Goal: Transaction & Acquisition: Purchase product/service

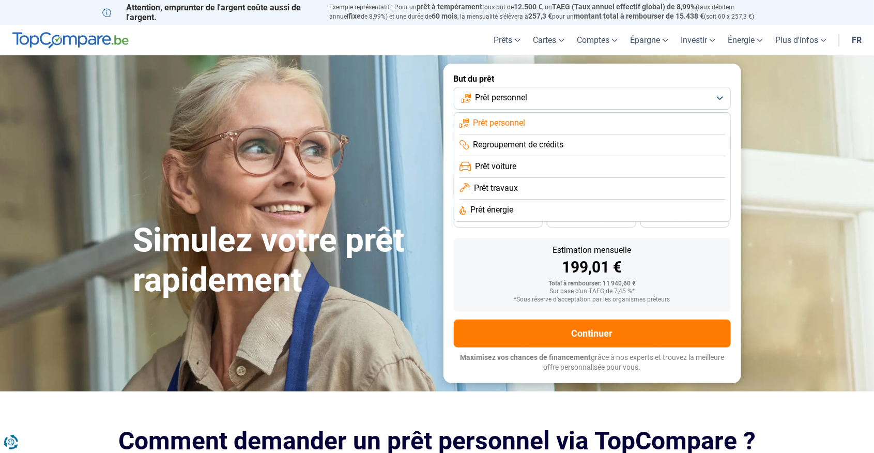
click at [718, 99] on button "Prêt personnel" at bounding box center [592, 98] width 277 height 23
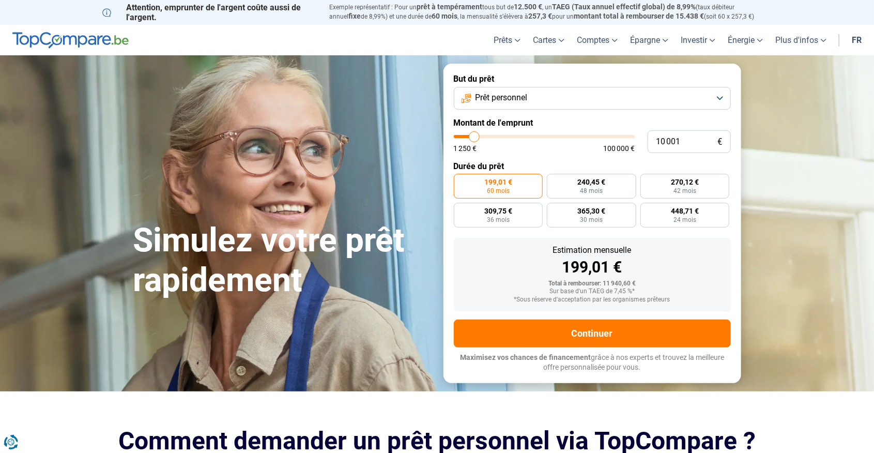
type input "11 000"
type input "11000"
type input "13 750"
type input "13750"
type input "16 500"
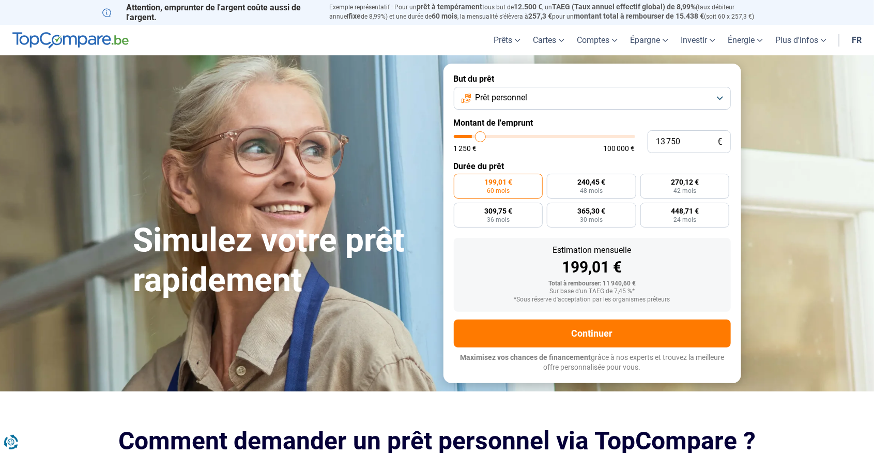
type input "16500"
type input "19 000"
type input "19000"
type input "20 500"
type input "20500"
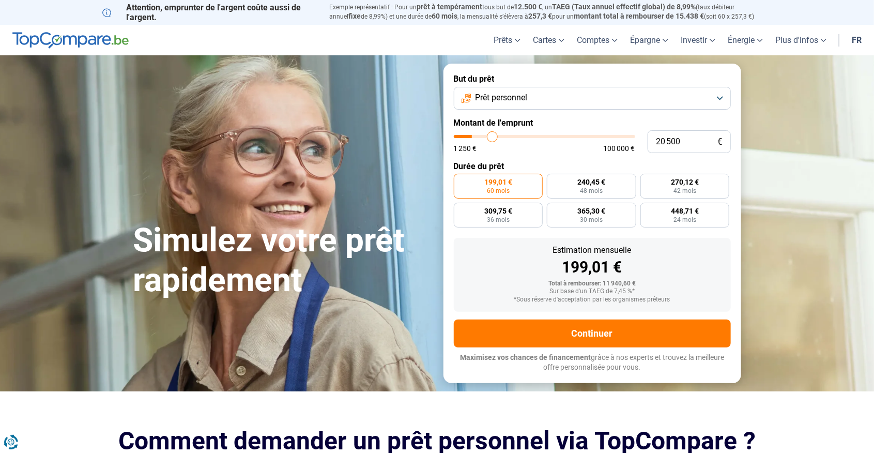
type input "21 750"
type input "21750"
type input "22 750"
type input "22750"
type input "23 750"
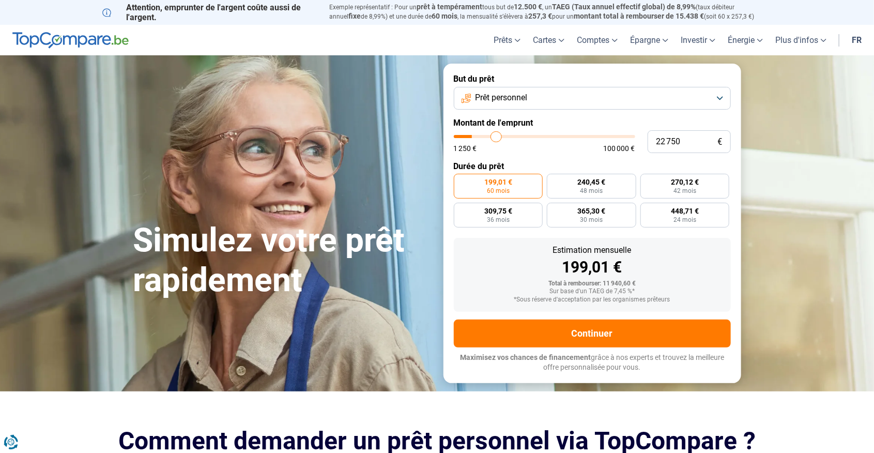
type input "23750"
type input "24 500"
type input "24500"
type input "25 250"
type input "25250"
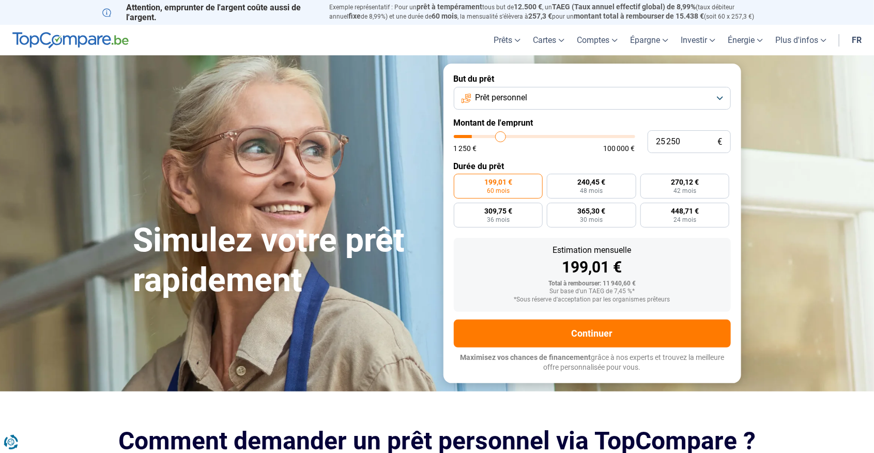
type input "26 250"
type input "26250"
type input "27 000"
type input "27000"
type input "28 000"
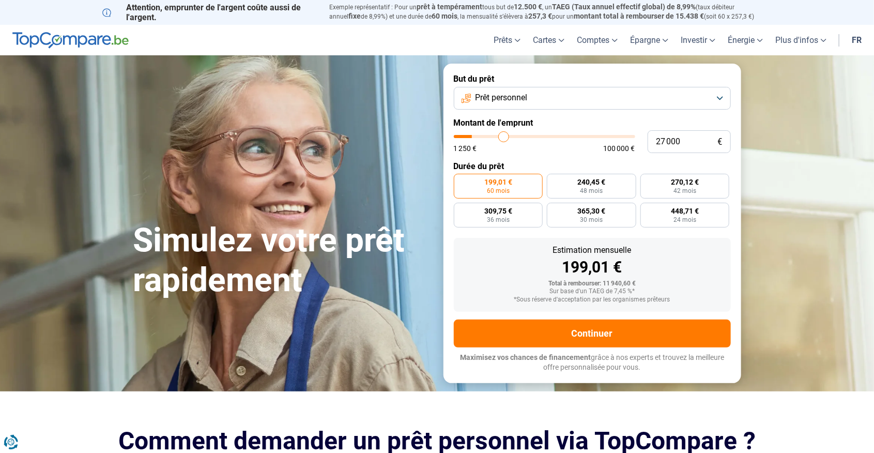
type input "28000"
type input "28 500"
type input "28500"
type input "29 250"
type input "29250"
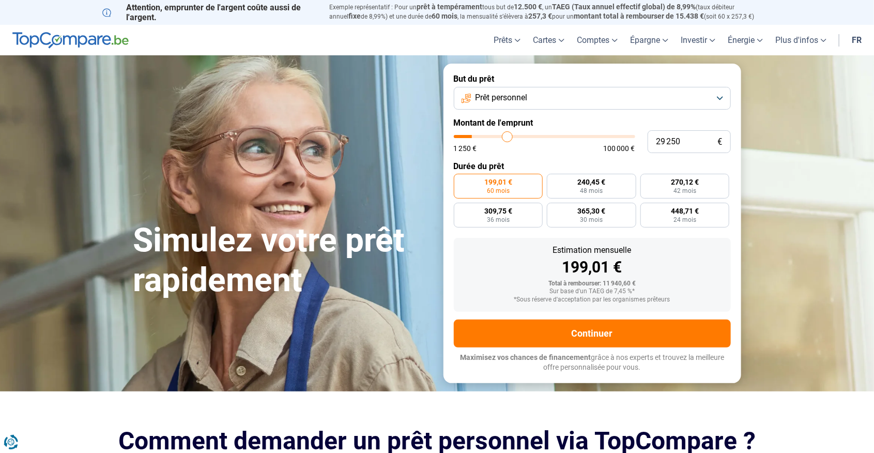
type input "30 000"
type input "30000"
type input "30 750"
type input "30750"
type input "31 250"
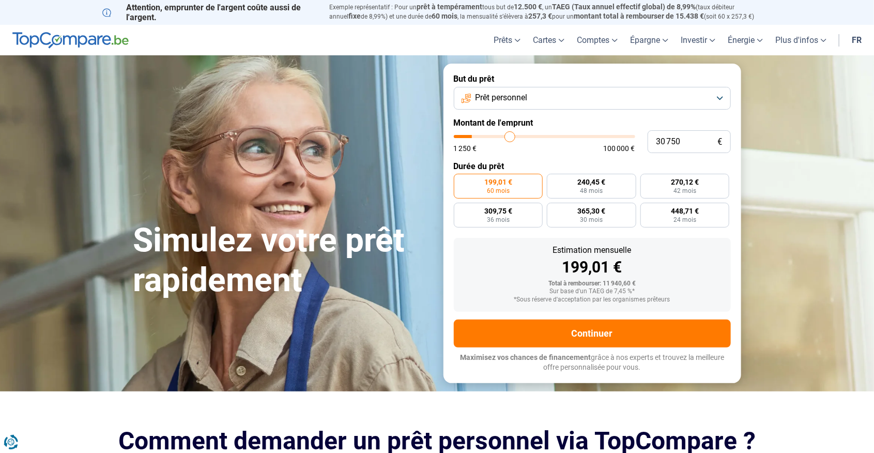
type input "31250"
type input "31 500"
type input "31500"
type input "31 750"
type input "31750"
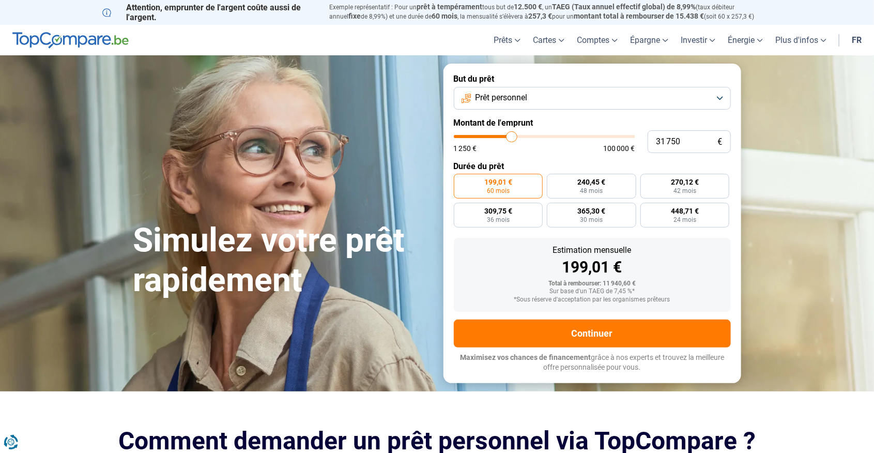
type input "32 250"
type input "32250"
type input "32 500"
type input "32500"
type input "33 000"
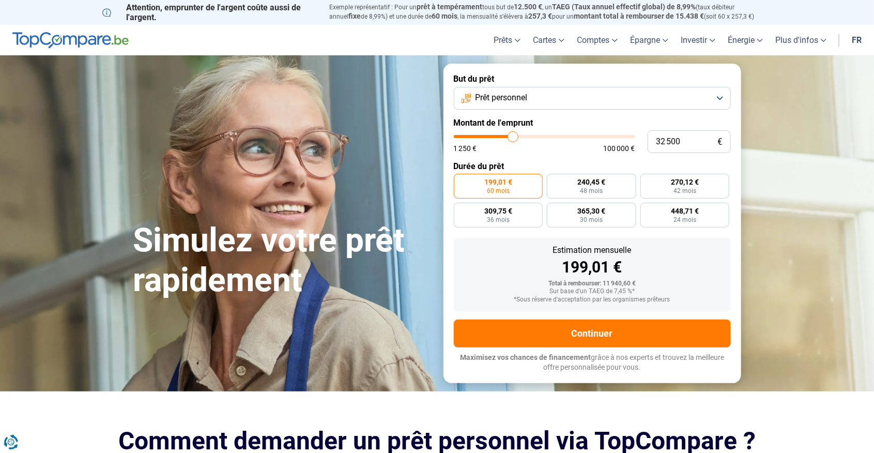
type input "33000"
type input "33 250"
type input "33250"
type input "33 500"
type input "33500"
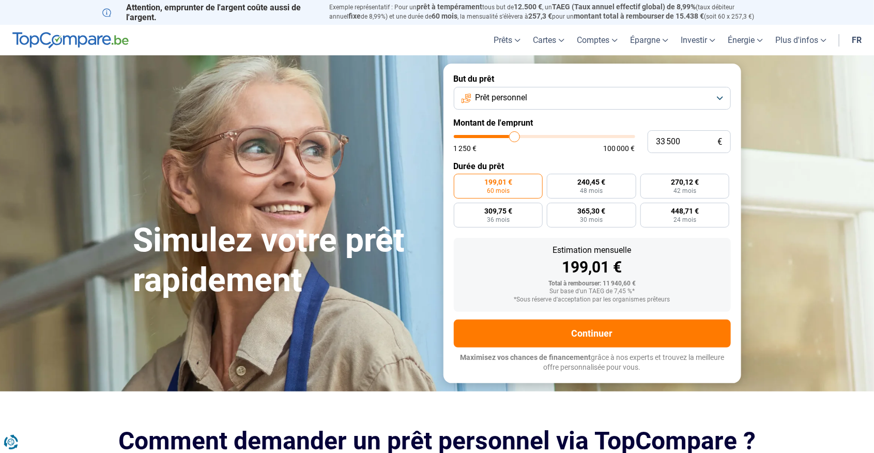
type input "34 000"
type input "34000"
type input "34 250"
type input "34250"
type input "34 500"
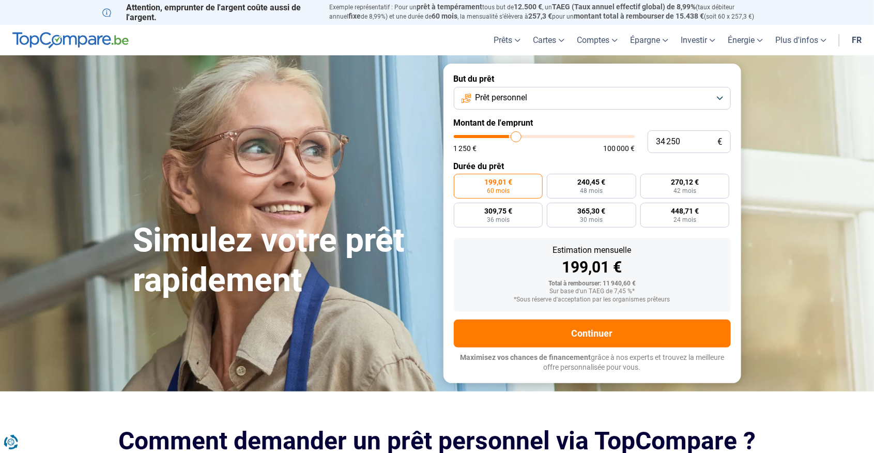
type input "34500"
type input "34 750"
type input "34750"
type input "35 000"
type input "35000"
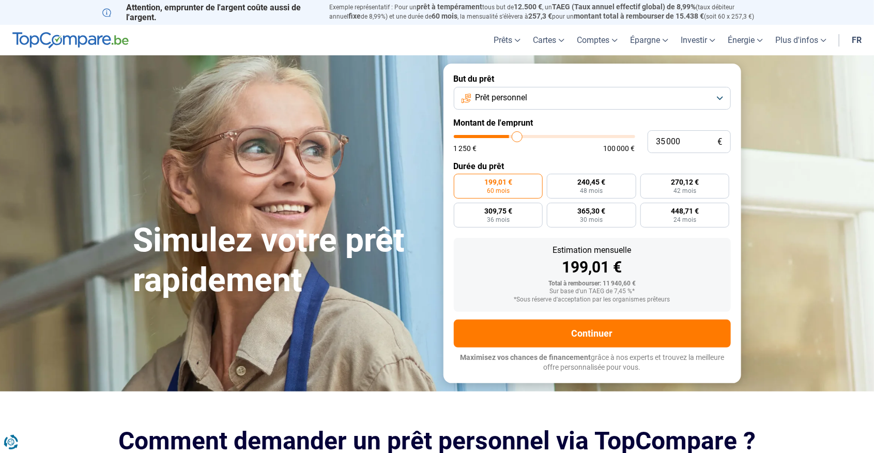
type input "35 250"
type input "35250"
type input "35 500"
type input "35500"
type input "35 750"
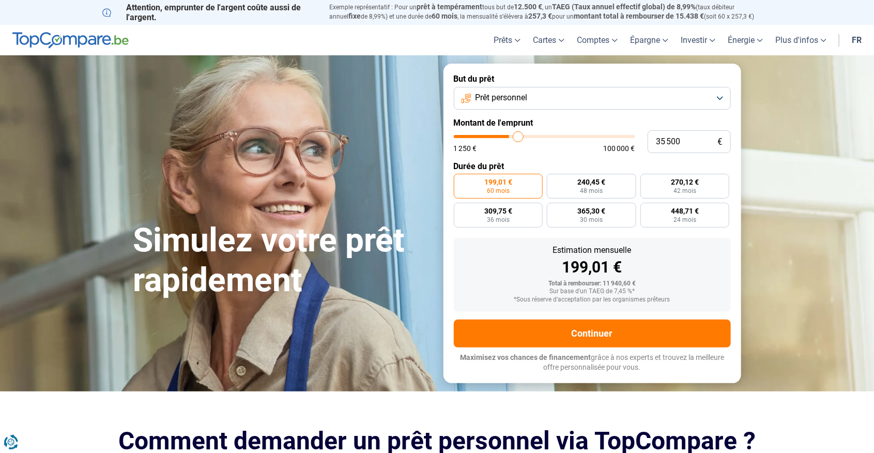
type input "35750"
type input "36 000"
type input "36000"
type input "36 250"
type input "36250"
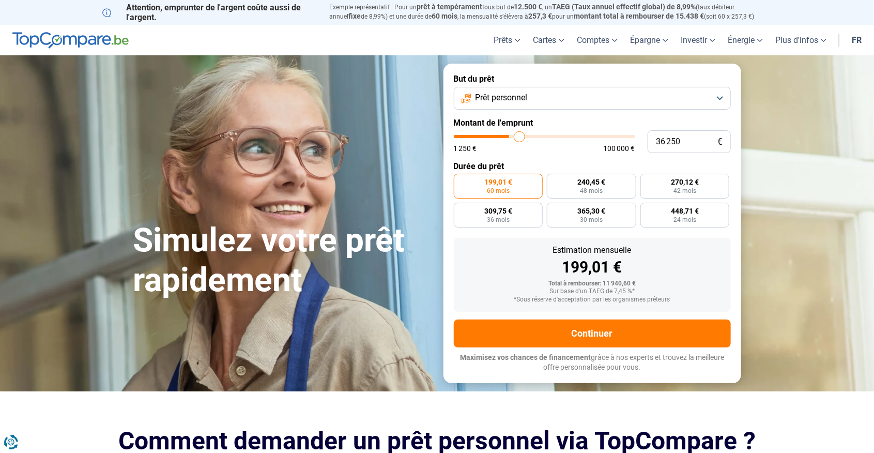
type input "36 500"
type input "36500"
type input "36 750"
type input "36750"
type input "37 000"
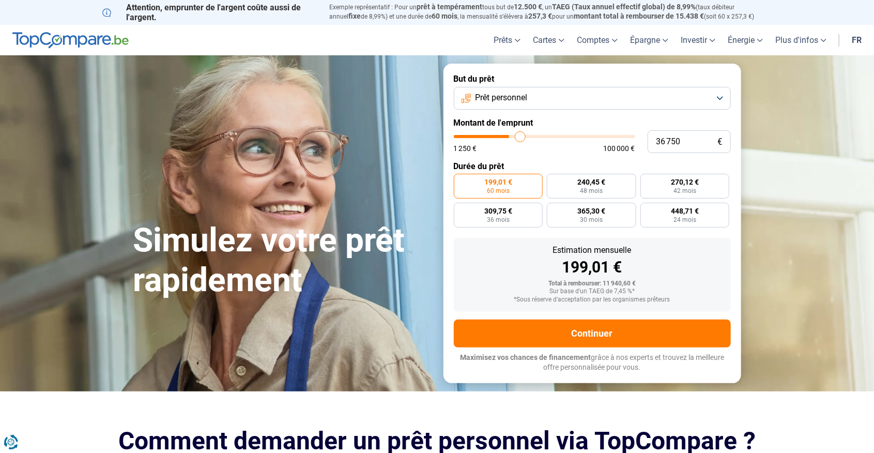
type input "37000"
type input "37 250"
type input "37250"
type input "37 500"
type input "37500"
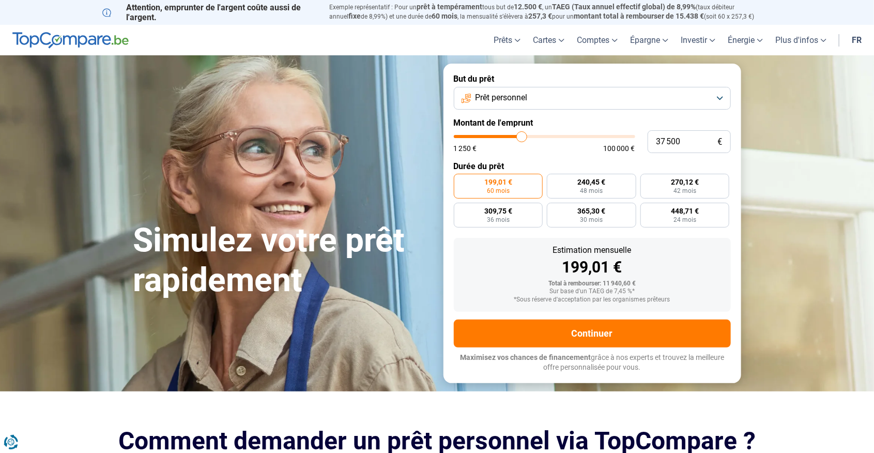
type input "37 250"
type input "37250"
type input "37 500"
type input "37500"
radio input "false"
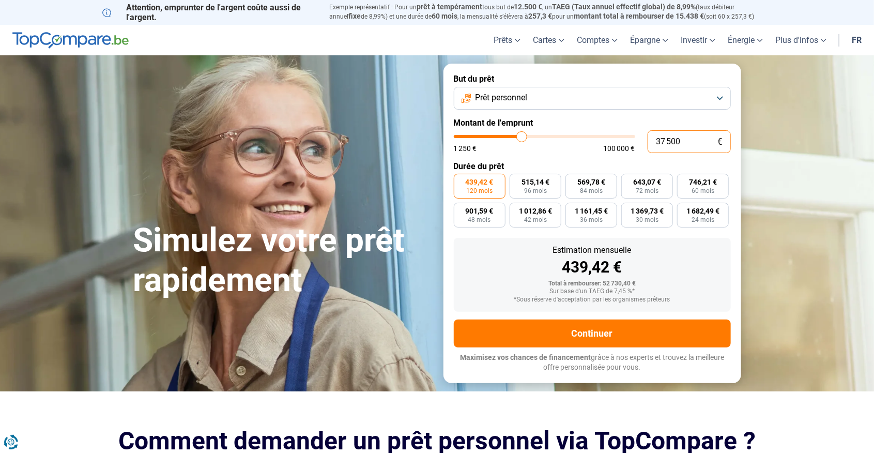
click at [684, 144] on input "37 500" at bounding box center [689, 141] width 83 height 23
type input "3 750"
type input "3750"
type input "375"
type input "1250"
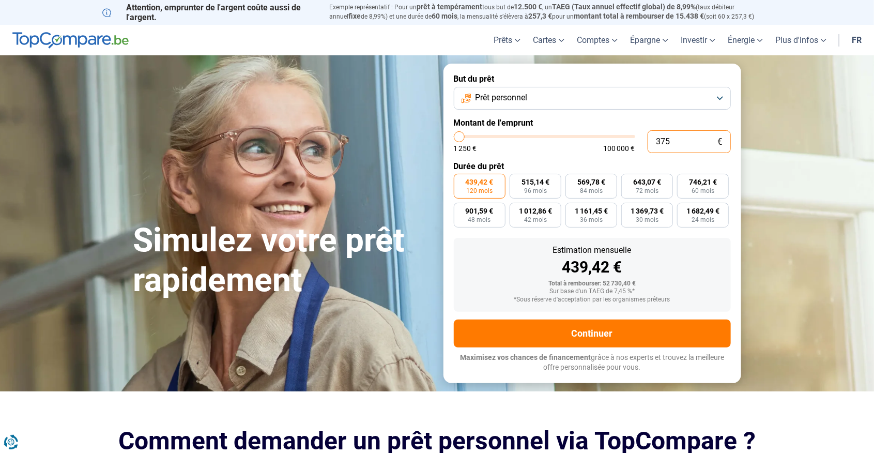
type input "37"
type input "1250"
type input "3"
type input "1250"
type input "0"
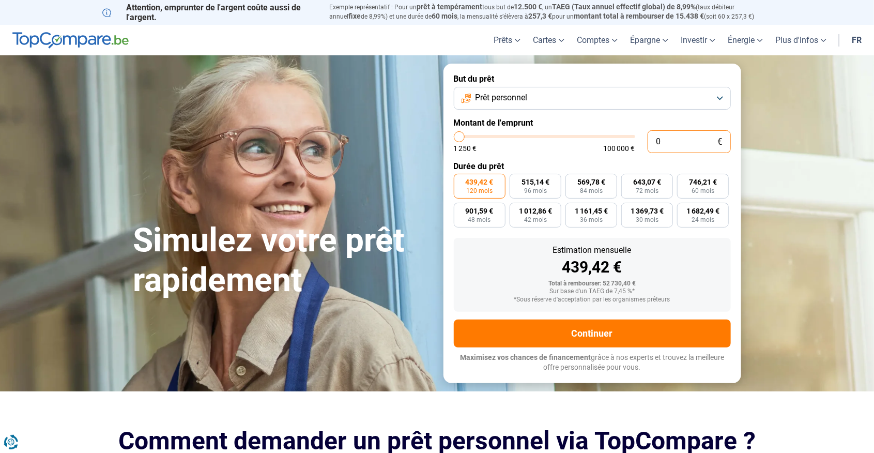
type input "1250"
click at [64, 282] on section "Simulez votre prêt rapidement Simulez votre prêt rapidement But du prêt Prêt pe…" at bounding box center [437, 223] width 874 height 336
type input "1 250"
type input "1250"
radio input "true"
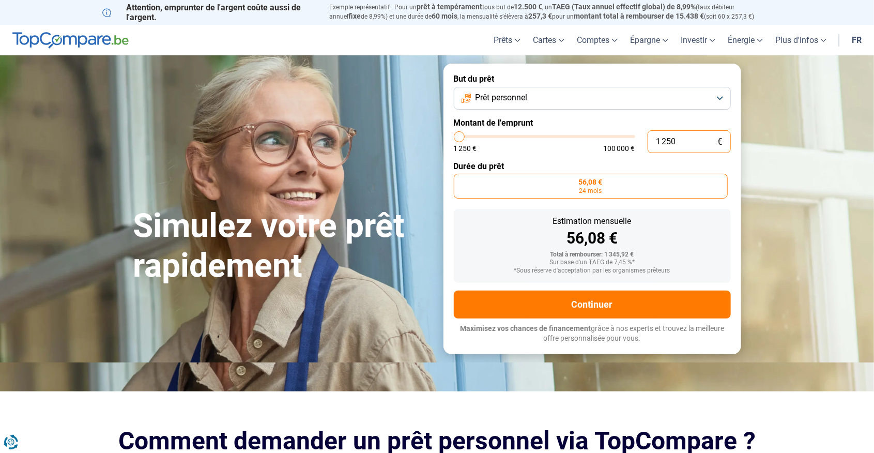
click at [678, 145] on input "1 250" at bounding box center [689, 141] width 83 height 23
type input "125"
type input "1250"
type input "12"
type input "1250"
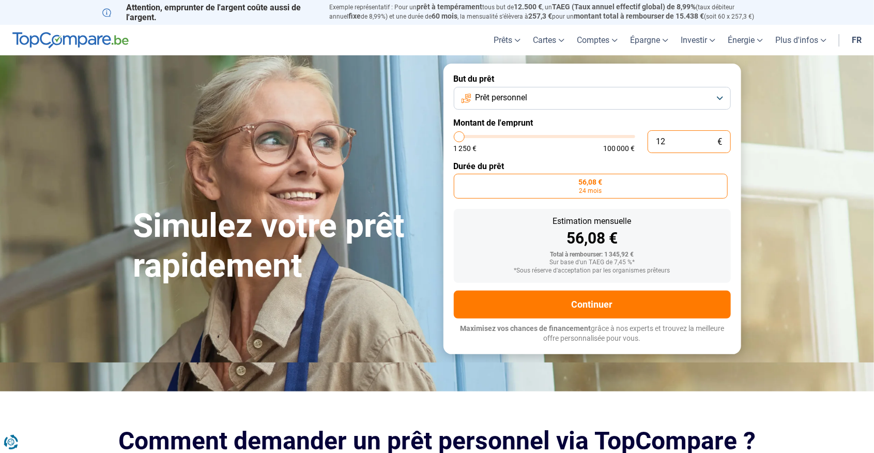
type input "1"
type input "1250"
type input "0"
type input "1250"
type input "8"
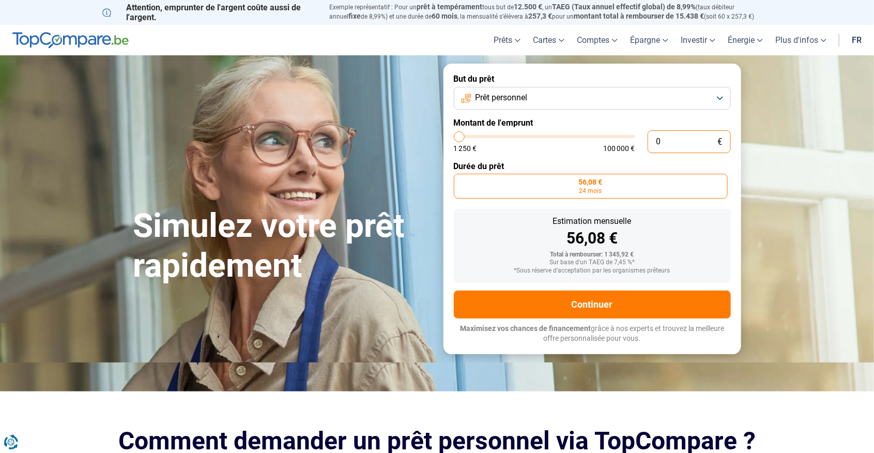
type input "1250"
type input "80"
type input "1250"
type input "800"
type input "1250"
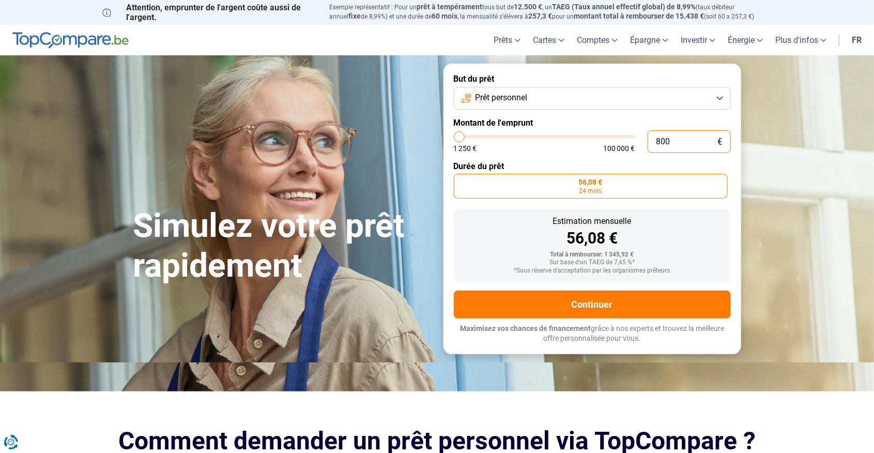
type input "8 000"
type input "8000"
radio input "false"
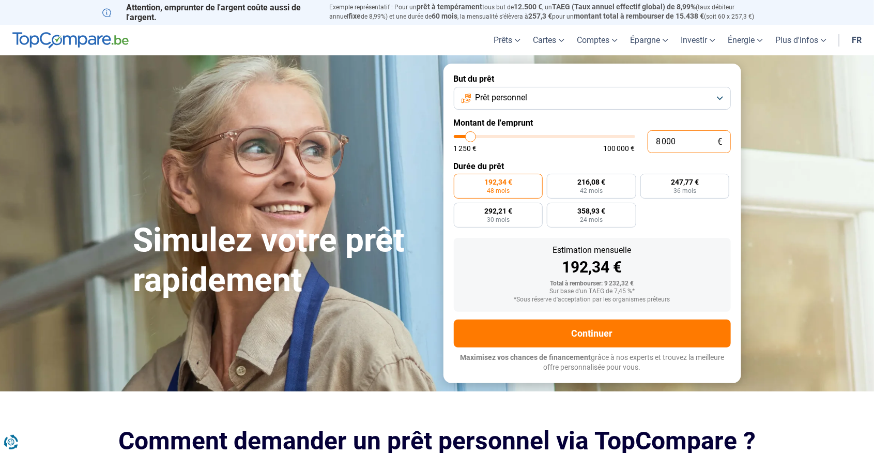
type input "8 000"
click at [692, 225] on div "192,34 € 48 mois 216,08 € 42 mois 247,77 € 36 mois 292,21 € 30 mois 358,93 € 24…" at bounding box center [592, 201] width 277 height 54
click at [509, 187] on label "192,34 € 48 mois" at bounding box center [498, 186] width 89 height 25
click at [461, 180] on input "192,34 € 48 mois" at bounding box center [457, 177] width 7 height 7
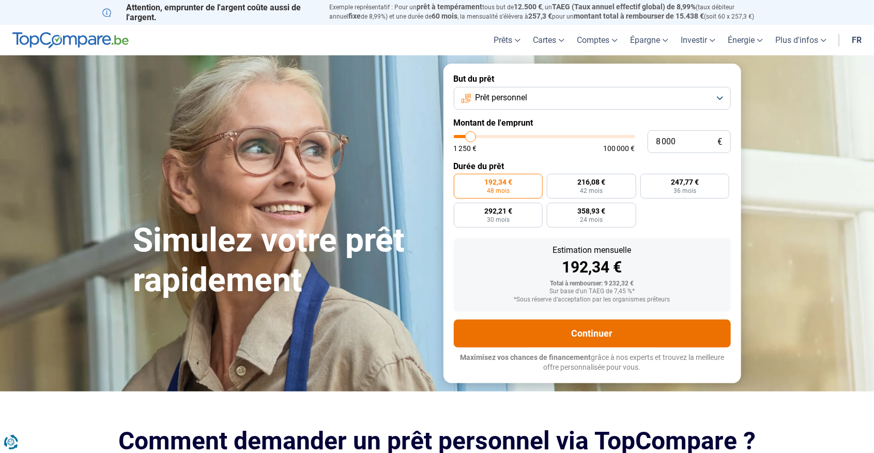
click at [659, 332] on button "Continuer" at bounding box center [592, 333] width 277 height 28
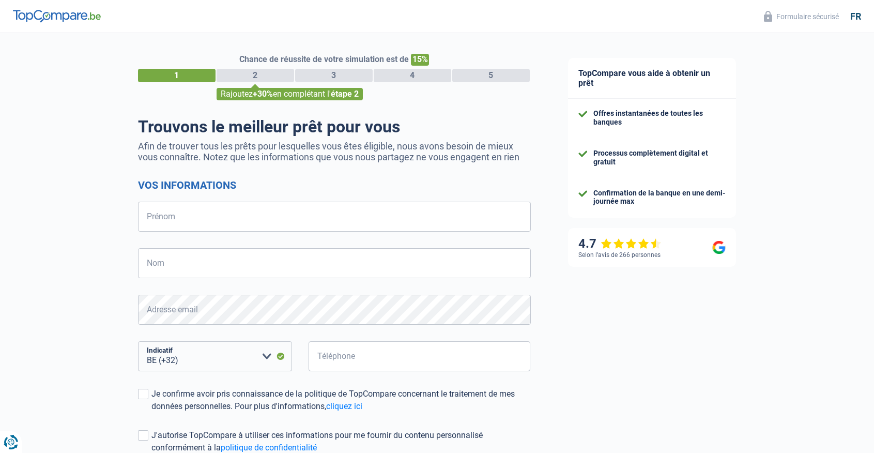
select select "32"
click at [149, 204] on input "Prénom" at bounding box center [334, 217] width 393 height 30
type input "ARTHUR"
click at [483, 270] on input "Nom" at bounding box center [334, 263] width 393 height 30
type input "D"
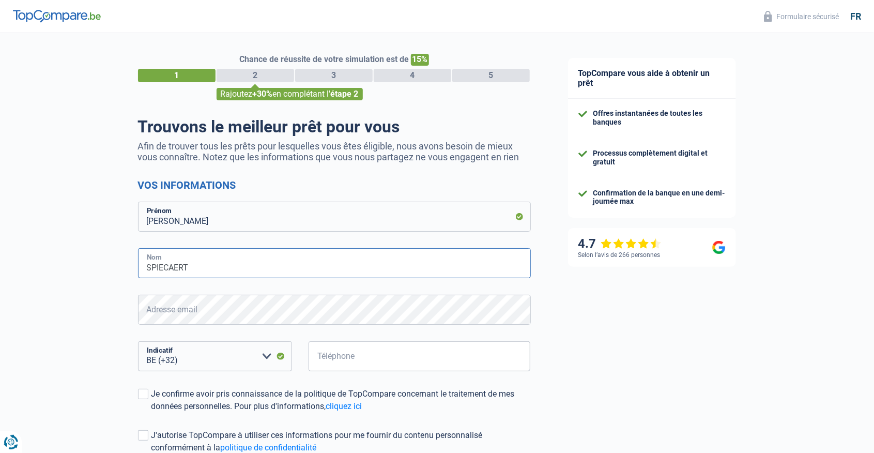
type input "SPIECAERT"
click at [336, 344] on input "Téléphone" at bounding box center [420, 356] width 222 height 30
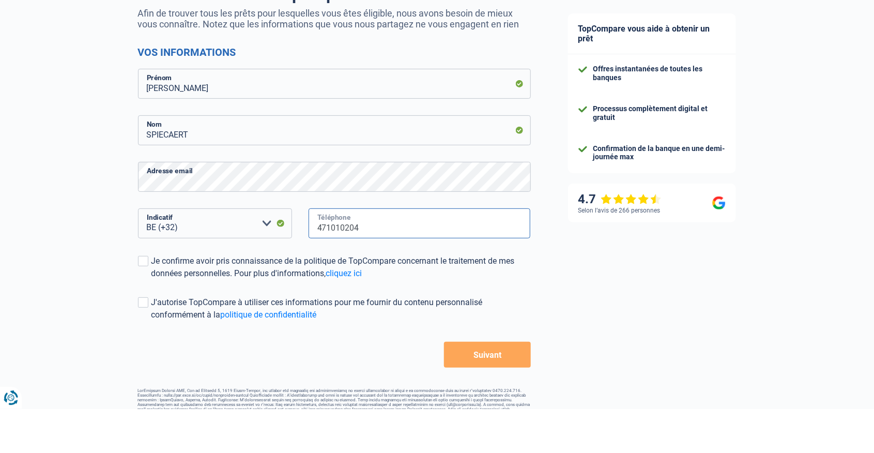
type input "471010204"
click at [501, 400] on button "Suivant" at bounding box center [487, 399] width 86 height 26
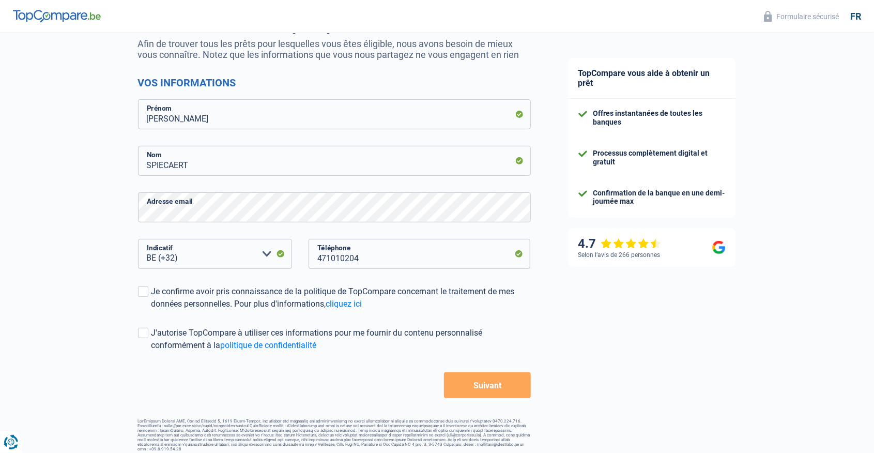
scroll to position [105, 0]
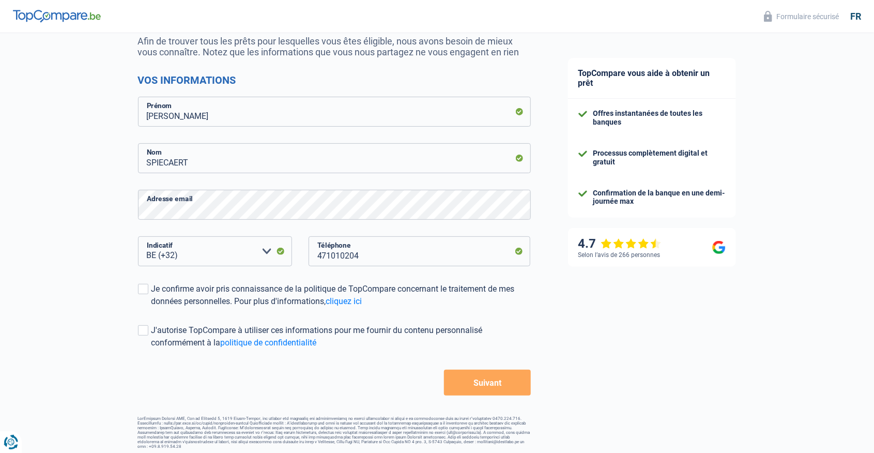
click at [510, 388] on button "Suivant" at bounding box center [487, 383] width 86 height 26
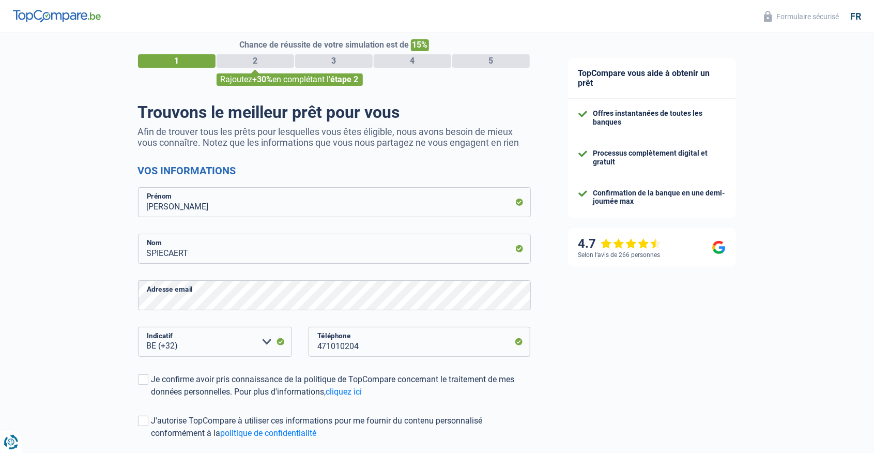
scroll to position [5, 0]
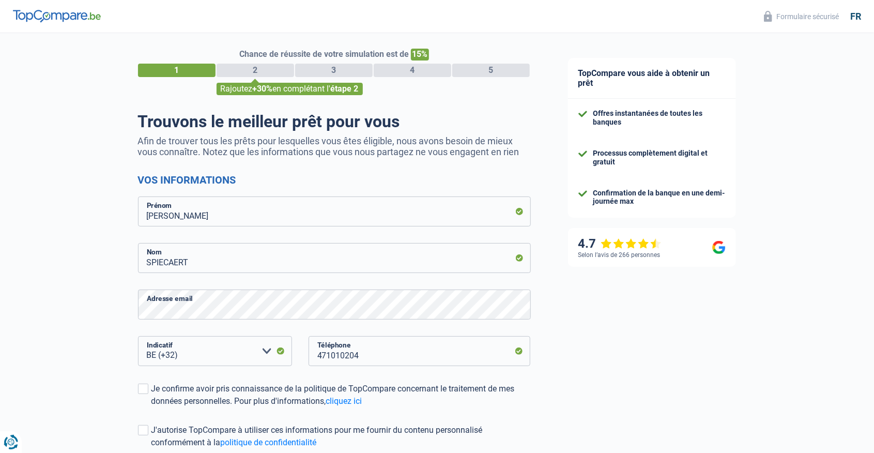
click at [132, 392] on div "Chance de réussite de votre simulation est de 15% 1 2 3 4 5 Rajoutez +30% en co…" at bounding box center [275, 288] width 550 height 529
click at [144, 393] on span at bounding box center [143, 389] width 10 height 10
click at [151, 407] on input "Je confirme avoir pris connaissance de la politique de TopCompare concernant le…" at bounding box center [151, 407] width 0 height 0
click at [138, 438] on label "J'autorise TopCompare à utiliser ces informations pour me fournir du contenu pe…" at bounding box center [334, 436] width 393 height 25
click at [151, 449] on input "J'autorise TopCompare à utiliser ces informations pour me fournir du contenu pe…" at bounding box center [151, 449] width 0 height 0
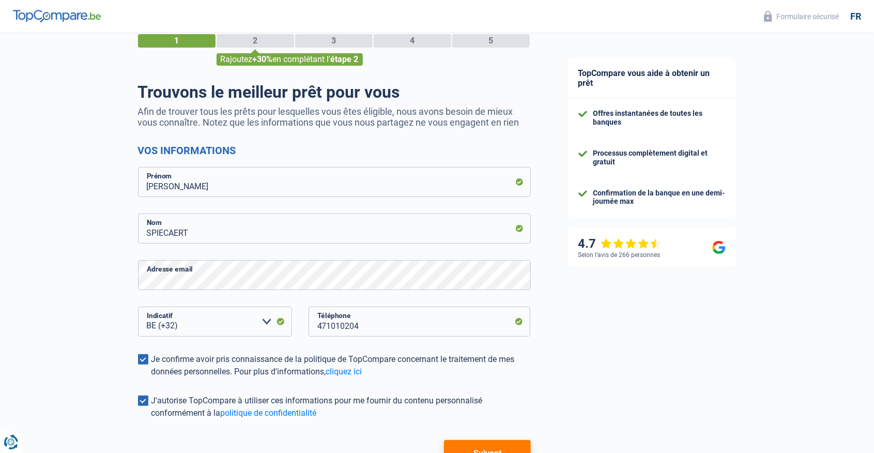
scroll to position [34, 0]
click at [127, 413] on div "Chance de réussite de votre simulation est de 15% 1 2 3 4 5 Rajoutez +30% en co…" at bounding box center [275, 259] width 550 height 529
click at [143, 412] on label "J'autorise TopCompare à utiliser ces informations pour me fournir du contenu pe…" at bounding box center [334, 407] width 393 height 25
click at [151, 420] on input "J'autorise TopCompare à utiliser ces informations pour me fournir du contenu pe…" at bounding box center [151, 420] width 0 height 0
click at [505, 452] on button "Suivant" at bounding box center [487, 453] width 86 height 26
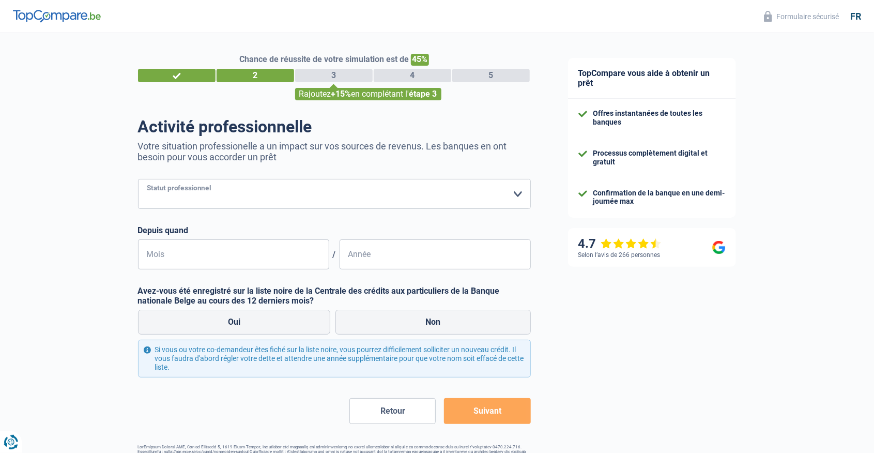
click at [481, 188] on select "Ouvrier Employé privé Employé public Invalide Indépendant Pensionné Chômeur Mut…" at bounding box center [334, 194] width 393 height 30
select select "independent"
click at [138, 179] on select "Ouvrier Employé privé Employé public Invalide Indépendant Pensionné Chômeur Mut…" at bounding box center [334, 194] width 393 height 30
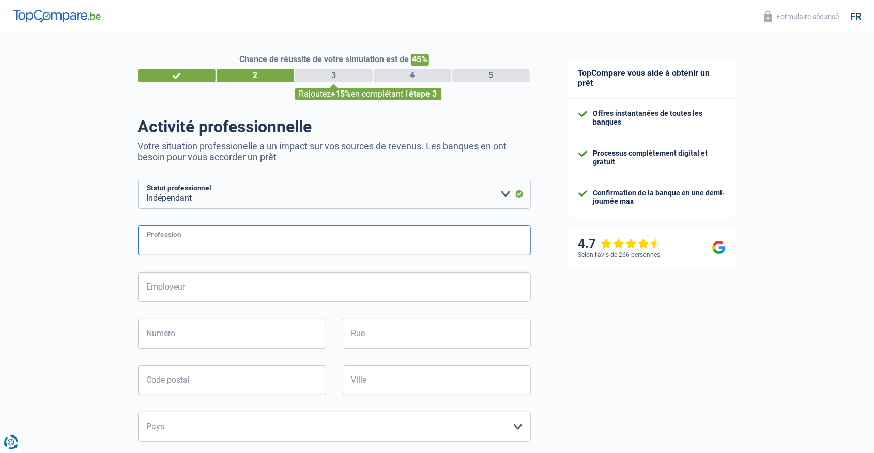
click at [507, 247] on input "Profession" at bounding box center [334, 240] width 393 height 30
type input "AGENT IMMOBILIER"
click at [491, 290] on input "Employeur" at bounding box center [334, 287] width 393 height 30
click at [176, 340] on input "Numéro" at bounding box center [232, 333] width 188 height 30
click at [510, 291] on input "Employeur" at bounding box center [334, 287] width 393 height 30
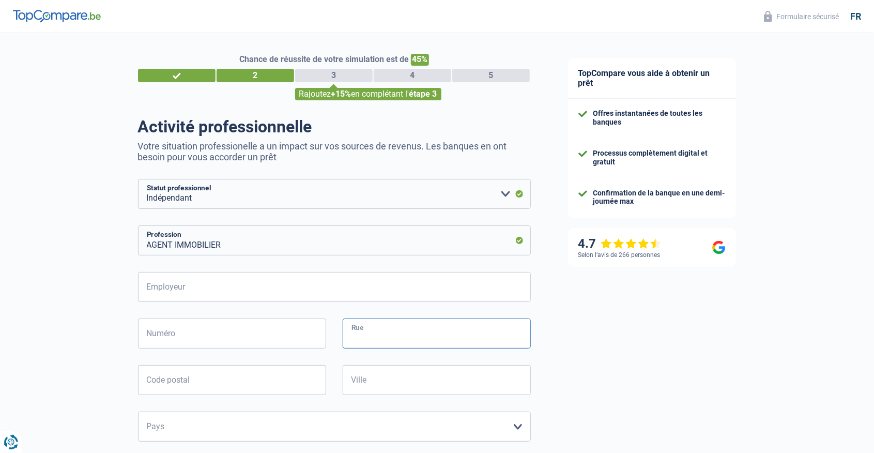
click at [508, 333] on input "Rue" at bounding box center [437, 333] width 188 height 30
type input "DE DINANT"
click at [171, 340] on input "Numéro" at bounding box center [232, 333] width 188 height 30
click at [278, 381] on input "Code postal" at bounding box center [232, 380] width 188 height 30
click at [261, 337] on input "Numéro" at bounding box center [232, 333] width 188 height 30
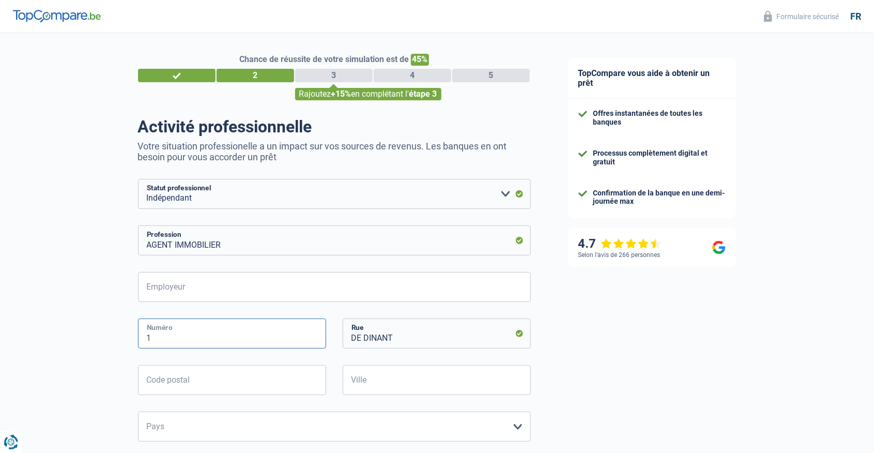
type input "1"
click at [284, 387] on input "Code postal" at bounding box center [232, 380] width 188 height 30
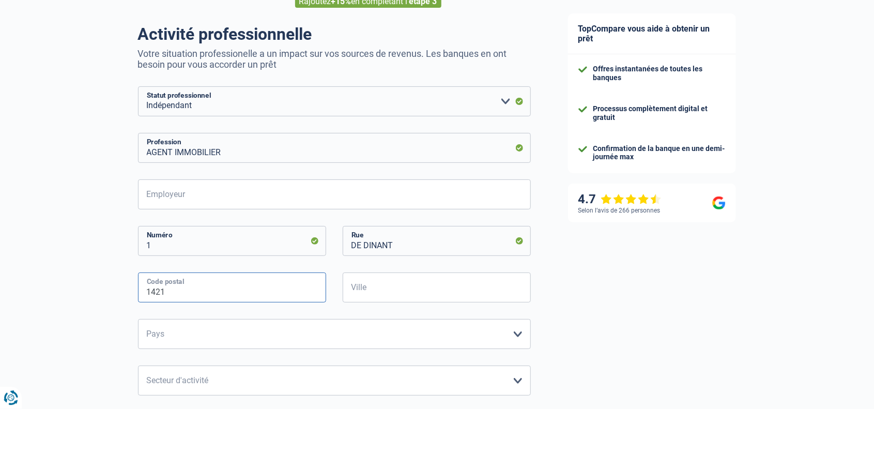
scroll to position [63, 0]
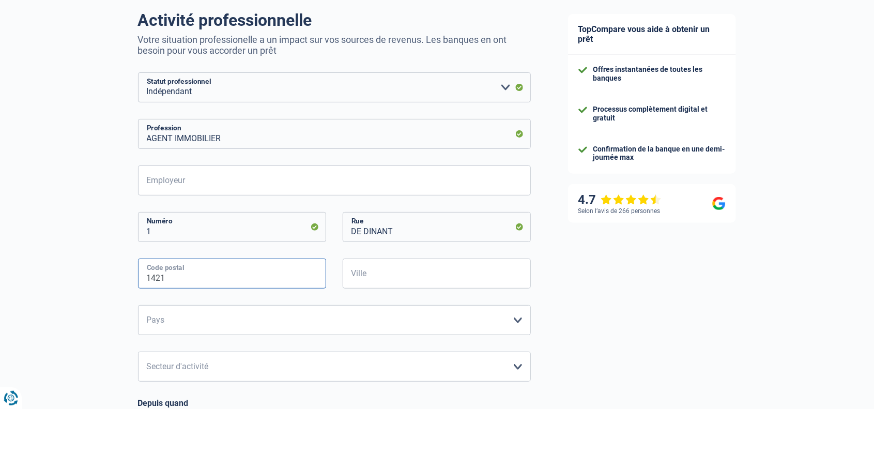
type input "1421"
click at [458, 321] on input "Ville" at bounding box center [437, 317] width 188 height 30
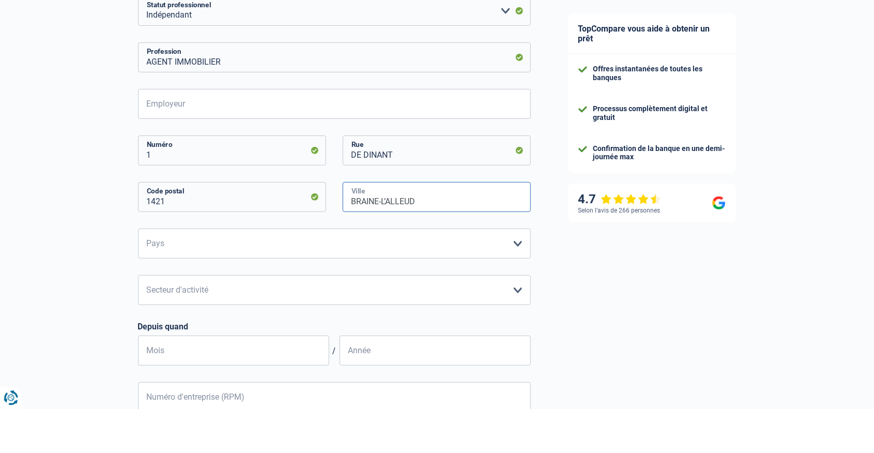
type input "BRAINE-L’ALLEUD"
click at [515, 295] on select "Belgique Luxembourg Veuillez sélectionner une option" at bounding box center [334, 288] width 393 height 30
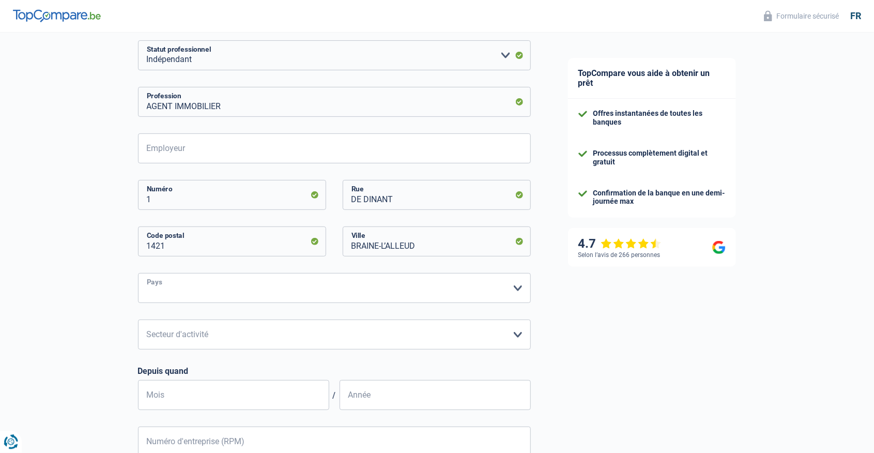
scroll to position [139, 0]
select select "BE"
click at [138, 273] on select "Belgique Luxembourg Veuillez sélectionner une option" at bounding box center [334, 288] width 393 height 30
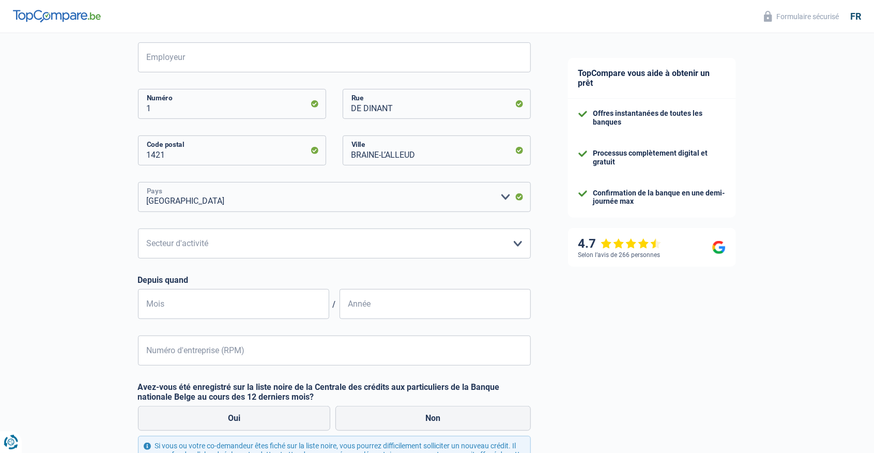
scroll to position [232, 0]
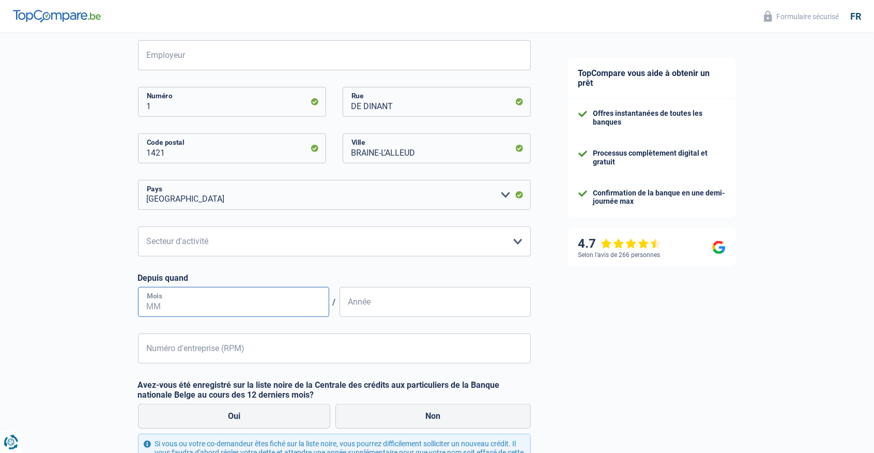
click at [255, 310] on input "Mois" at bounding box center [233, 302] width 191 height 30
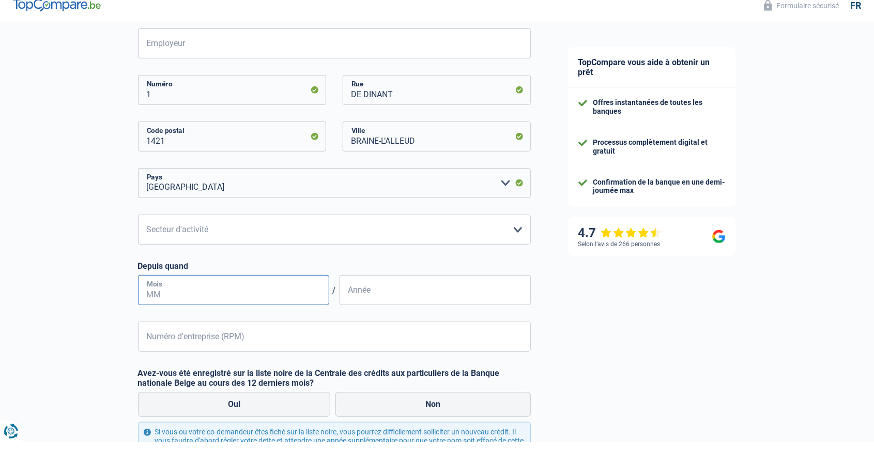
scroll to position [240, 0]
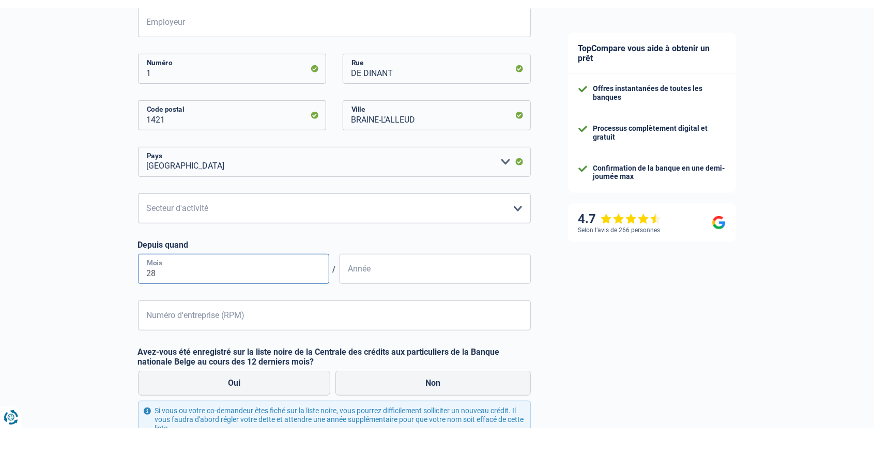
type input "2"
type input "10"
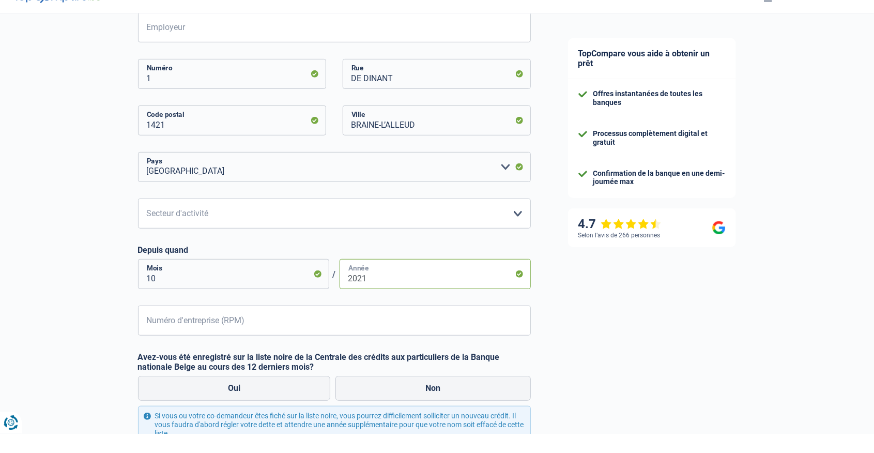
type input "2021"
click at [491, 346] on input "Numéro d'entreprise (RPM)" at bounding box center [334, 340] width 393 height 30
click at [172, 300] on input "10" at bounding box center [233, 294] width 191 height 30
type input "11"
click at [159, 348] on input "Numéro d'entreprise (RPM)" at bounding box center [334, 340] width 393 height 30
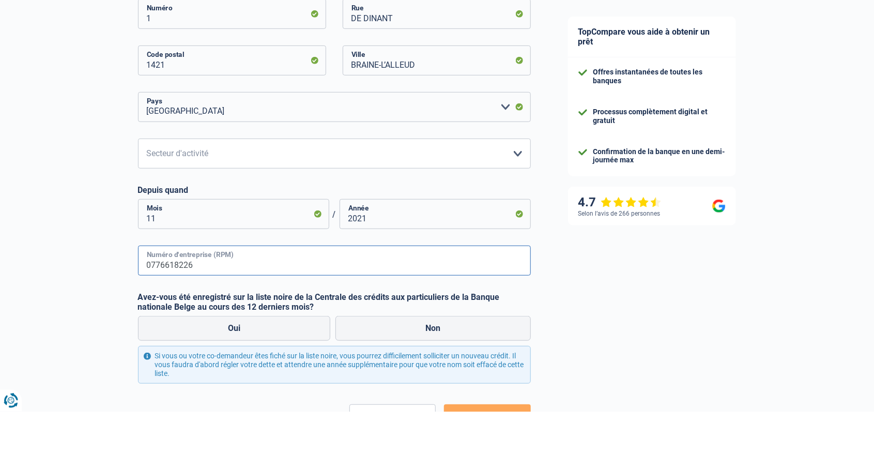
scroll to position [278, 0]
type input "0776618226"
click at [473, 369] on label "Non" at bounding box center [433, 369] width 195 height 25
click at [473, 369] on input "Non" at bounding box center [433, 369] width 195 height 25
radio input "true"
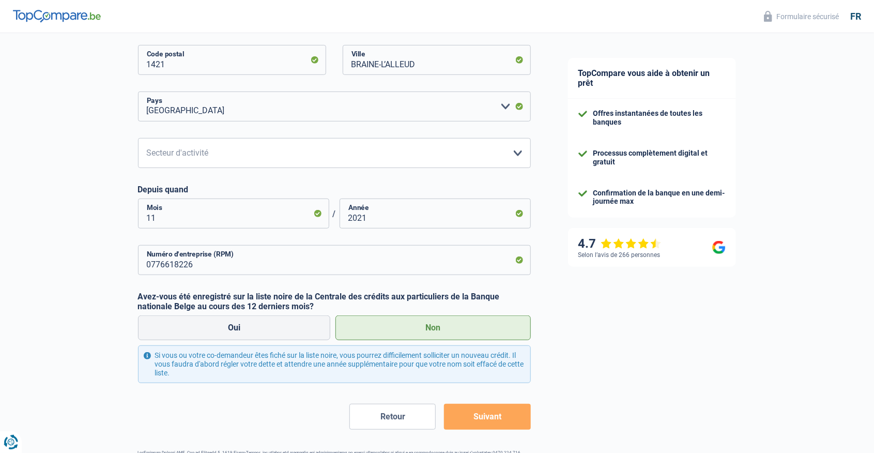
click at [488, 417] on button "Suivant" at bounding box center [487, 417] width 86 height 26
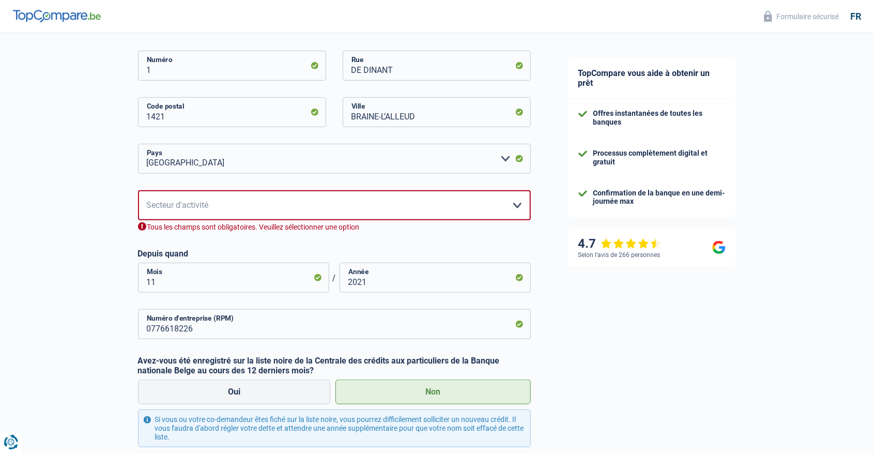
scroll to position [237, 0]
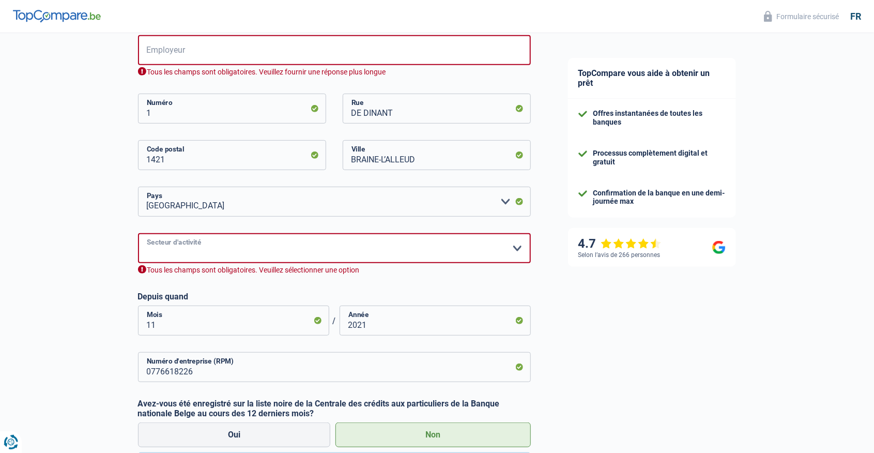
click at [517, 262] on select "Agriculture/Pêche Industrie Horeca Courier/Fitness/Taxi Construction Banques/As…" at bounding box center [334, 248] width 393 height 30
select select "smallCompanies"
click at [138, 233] on select "Agriculture/Pêche Industrie Horeca Courier/Fitness/Taxi Construction Banques/As…" at bounding box center [334, 248] width 393 height 30
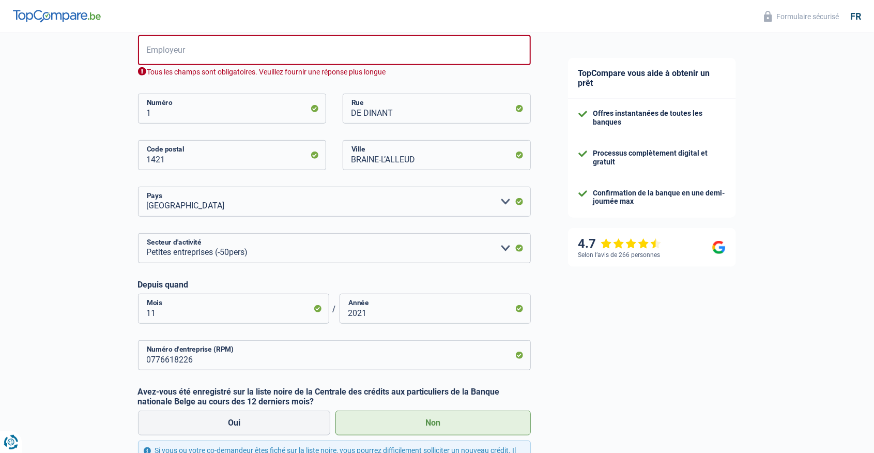
click at [439, 71] on div "Tous les champs sont obligatoires. Veuillez fournir une réponse plus longue" at bounding box center [334, 72] width 393 height 10
click at [450, 53] on input "Employeur" at bounding box center [334, 50] width 393 height 30
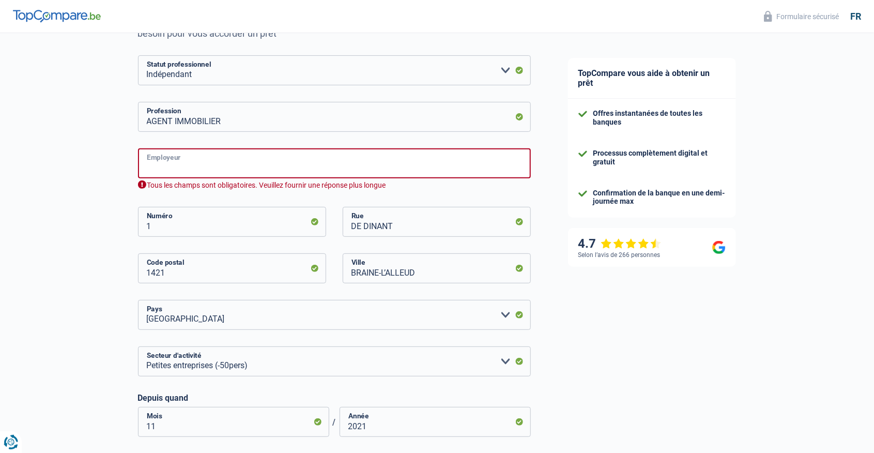
scroll to position [124, 0]
click at [393, 170] on input "Employeur" at bounding box center [334, 163] width 393 height 30
click at [462, 180] on div "Vous devez fournir une réponse plus longue" at bounding box center [334, 185] width 393 height 10
click at [493, 157] on input "A" at bounding box center [334, 163] width 393 height 30
click at [475, 166] on input "A" at bounding box center [334, 163] width 393 height 30
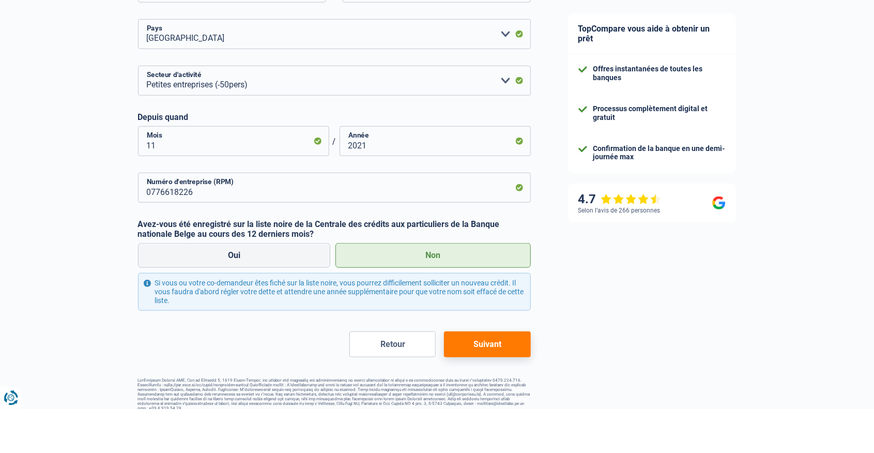
type input "A MON COMPTE"
click at [499, 391] on button "Suivant" at bounding box center [487, 389] width 86 height 26
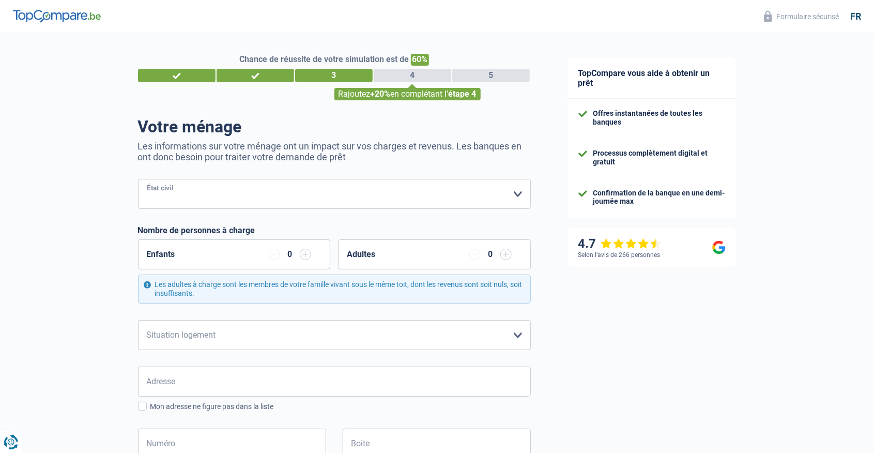
click at [501, 189] on select "Célibataire Marié(e) Cohabitant(e) légal(e) Divorcé(e) Veuf(ve) Séparé (de fait…" at bounding box center [334, 194] width 393 height 30
select select "single"
click at [138, 179] on select "Célibataire Marié(e) Cohabitant(e) légal(e) Divorcé(e) Veuf(ve) Séparé (de fait…" at bounding box center [334, 194] width 393 height 30
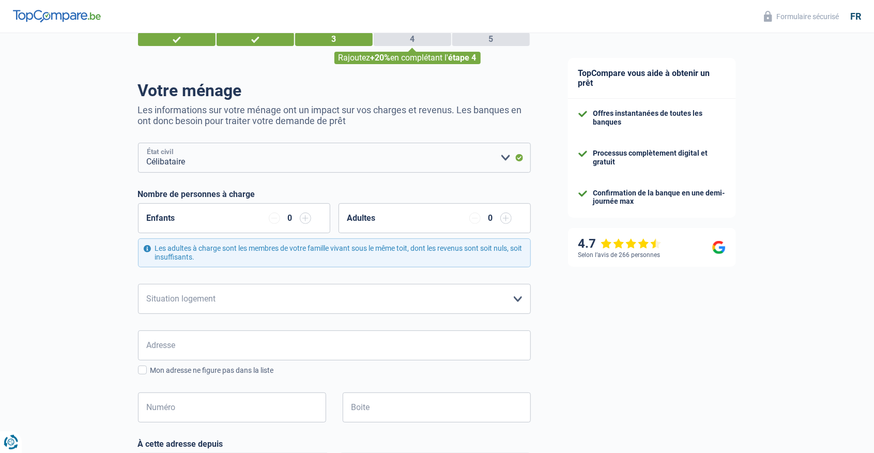
scroll to position [110, 0]
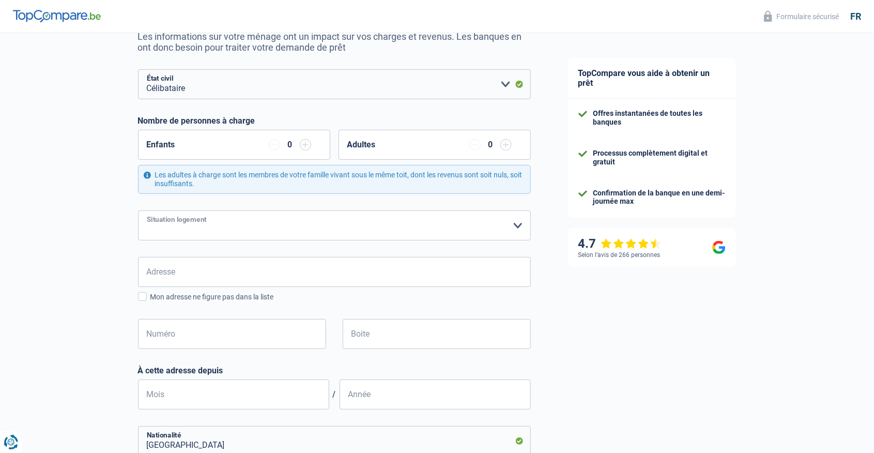
click at [519, 224] on select "Locataire Propriétaire avec prêt hypothécaire Propriétaire sans prêt hypothécai…" at bounding box center [334, 225] width 393 height 30
select select "liveWithParents"
click at [138, 210] on select "Locataire Propriétaire avec prêt hypothécaire Propriétaire sans prêt hypothécai…" at bounding box center [334, 225] width 393 height 30
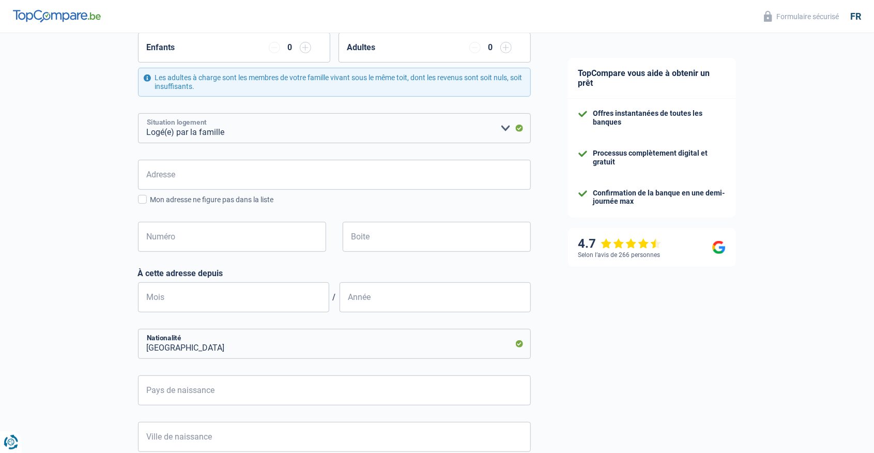
scroll to position [207, 0]
click at [509, 173] on input "Adresse" at bounding box center [334, 174] width 393 height 30
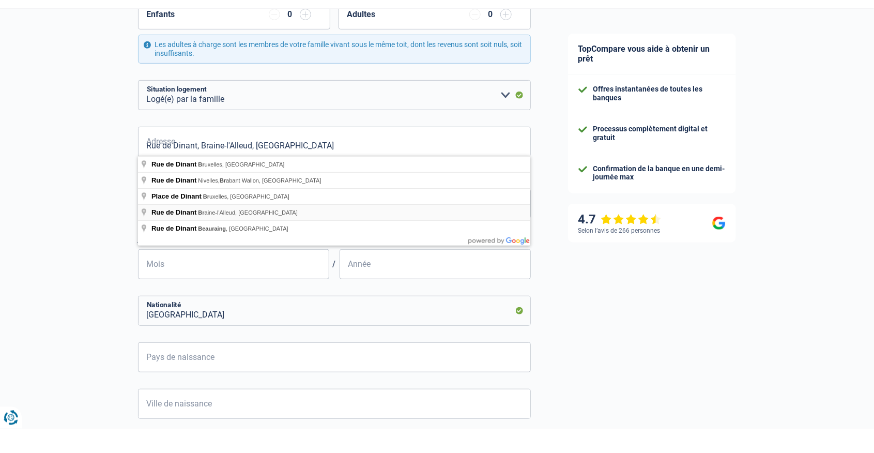
scroll to position [216, 0]
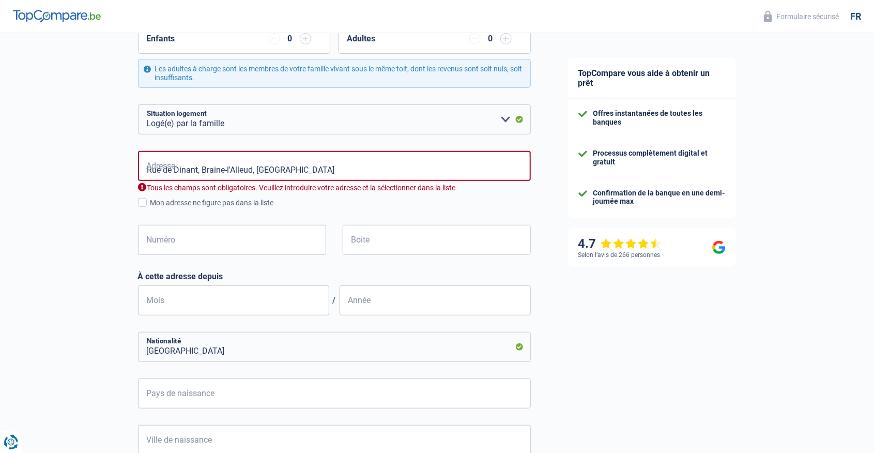
type input "Rue de Dinant, 1421, Braine-l'Alleud, BE"
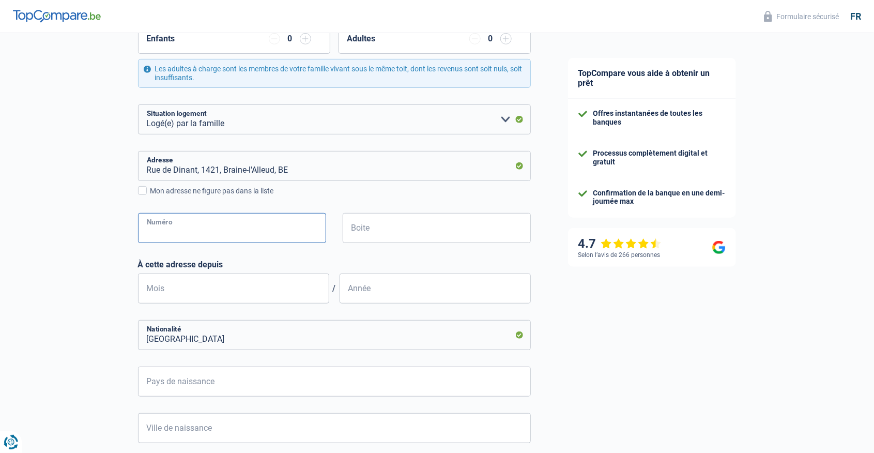
click at [302, 234] on input "Numéro" at bounding box center [232, 228] width 188 height 30
type input "1"
click at [458, 241] on input "Boite" at bounding box center [437, 228] width 188 height 30
click at [293, 294] on input "Mois" at bounding box center [233, 288] width 191 height 30
type input "1"
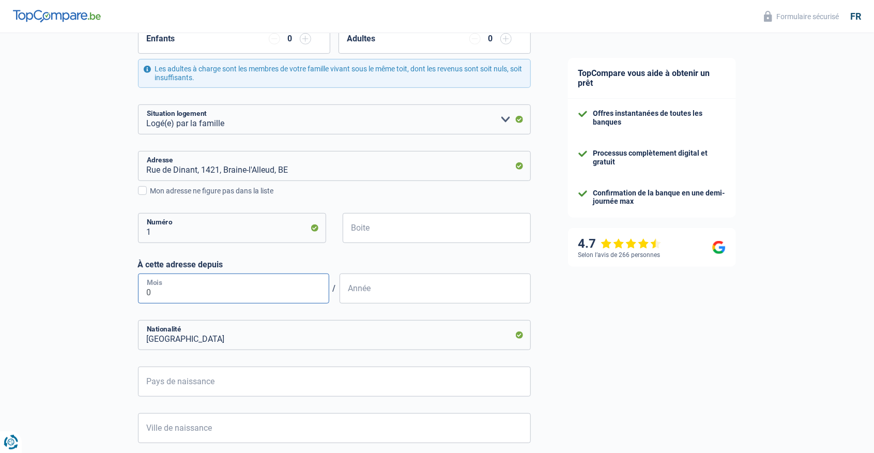
type input "01"
click at [458, 294] on input "Année" at bounding box center [435, 288] width 191 height 30
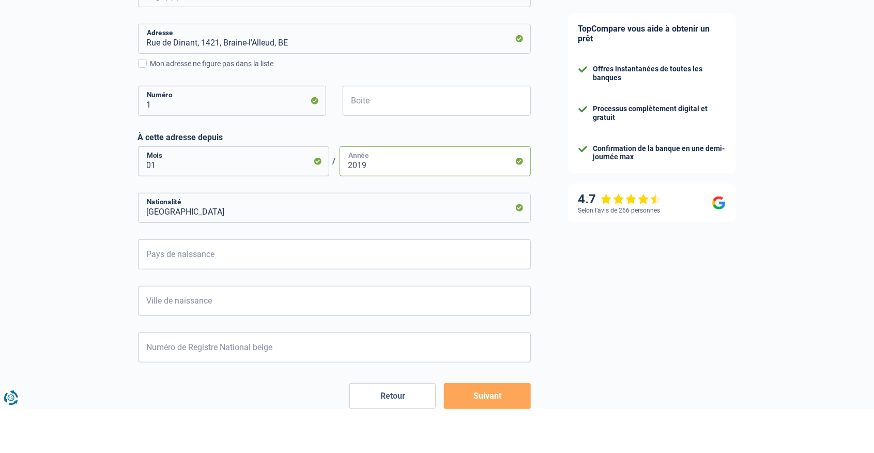
scroll to position [301, 0]
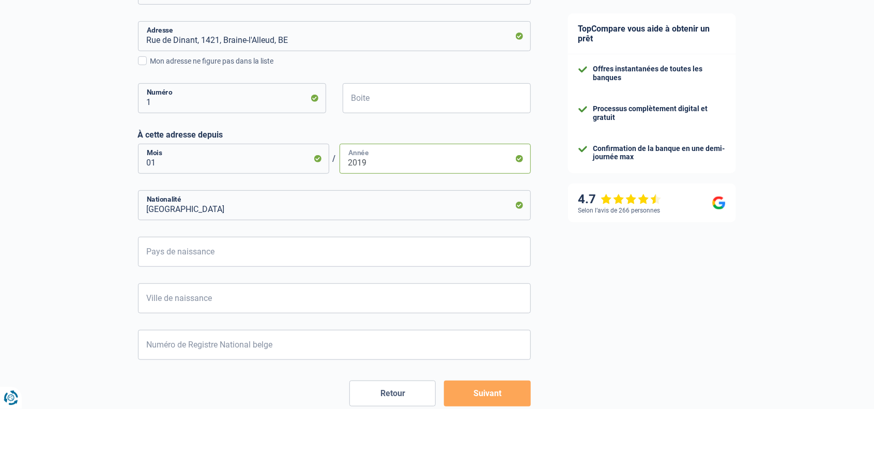
type input "2019"
click at [505, 295] on input "Pays de naissance" at bounding box center [334, 296] width 393 height 30
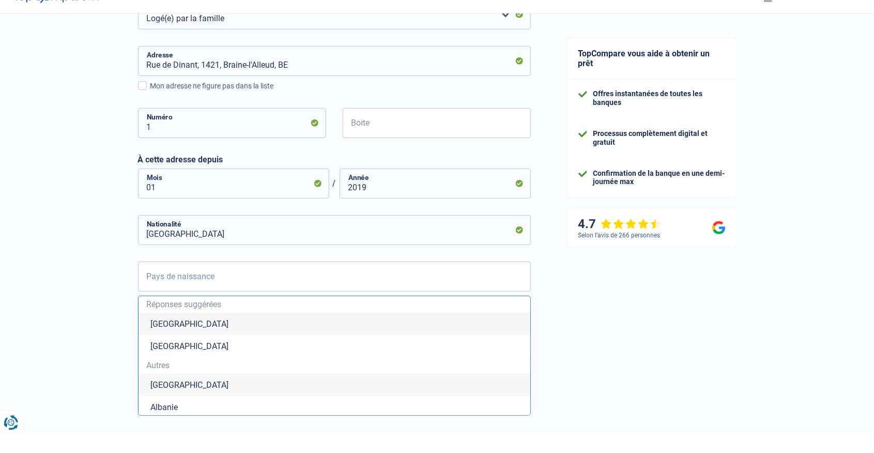
click at [467, 340] on li "Belgique" at bounding box center [335, 343] width 392 height 22
type input "Belgique"
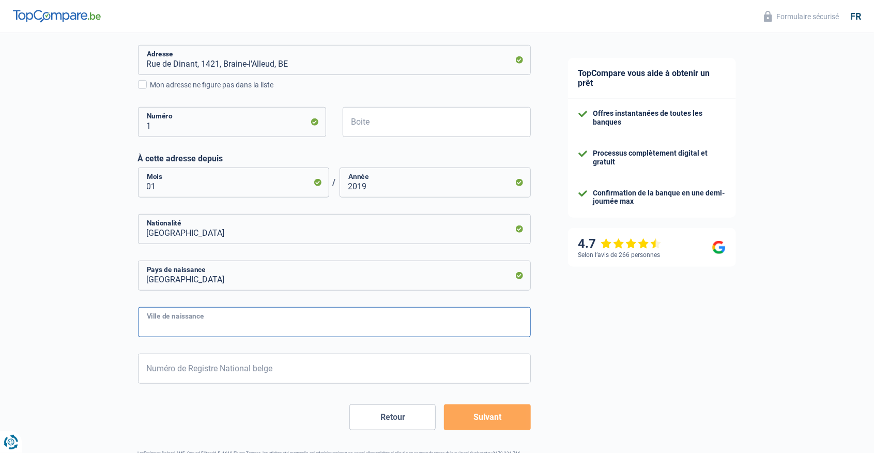
click at [483, 322] on input "Ville de naissance" at bounding box center [334, 322] width 393 height 30
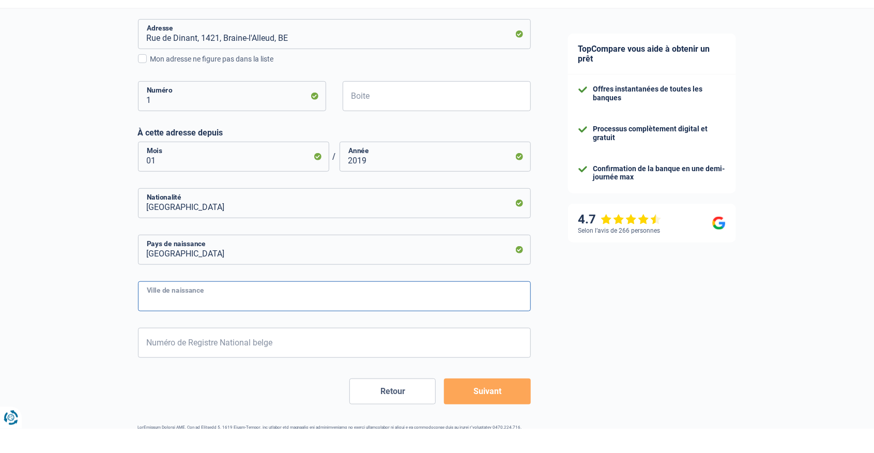
scroll to position [329, 0]
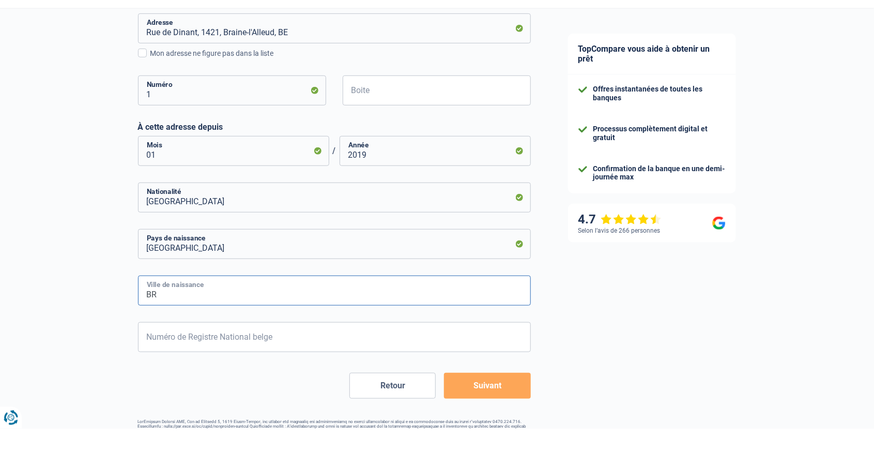
type input "B"
type input "UCCLE"
click at [509, 362] on input "Numéro de Registre National belge" at bounding box center [334, 361] width 393 height 30
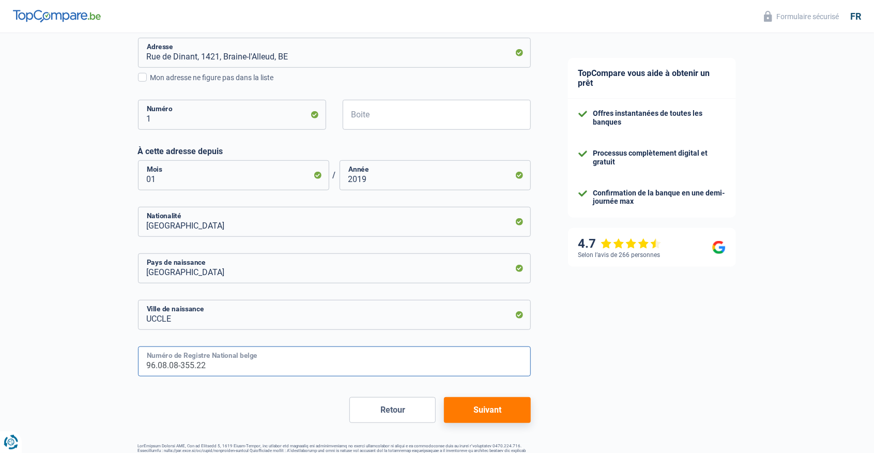
type input "96.08.08-355.22"
click at [504, 416] on button "Suivant" at bounding box center [487, 410] width 86 height 26
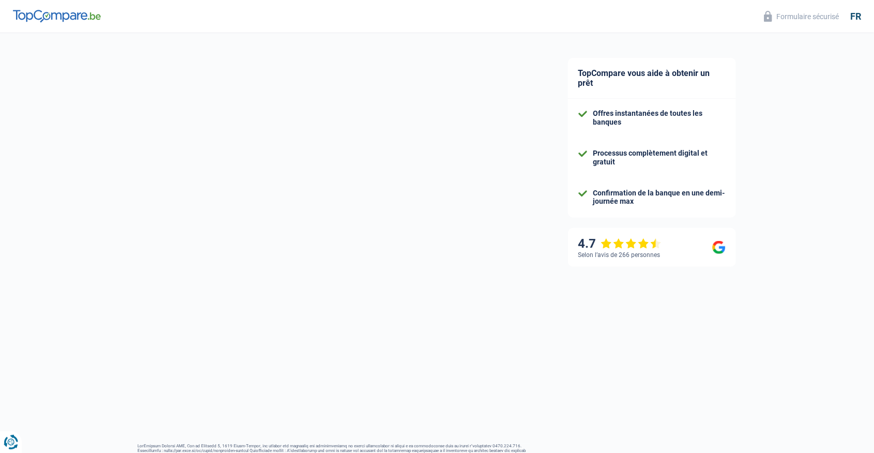
select select "netSalary"
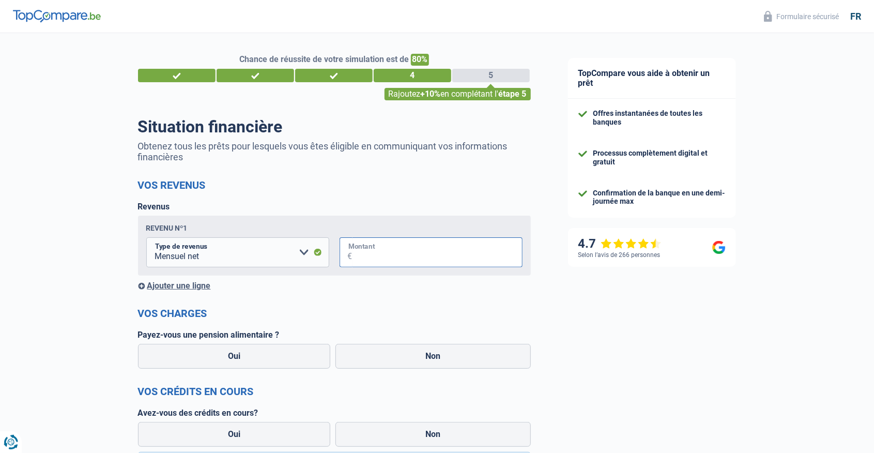
click at [439, 253] on input "Montant" at bounding box center [438, 252] width 170 height 30
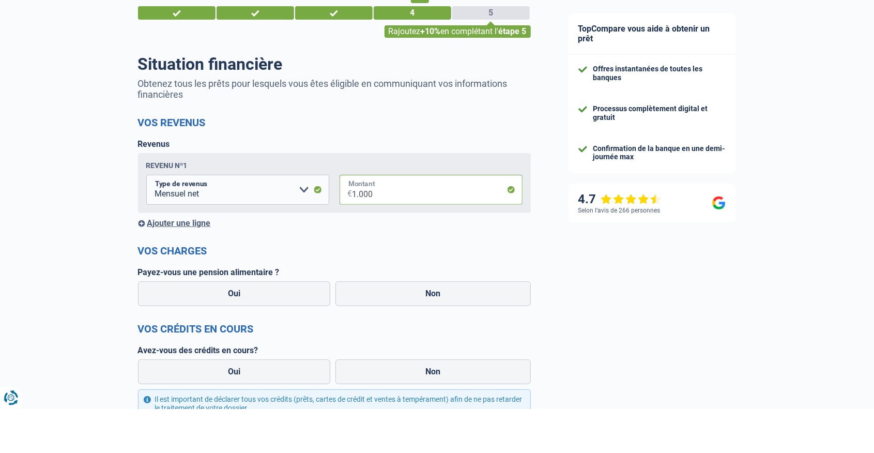
scroll to position [19, 0]
type input "1.000"
click at [468, 340] on label "Non" at bounding box center [433, 337] width 195 height 25
click at [468, 340] on input "Non" at bounding box center [433, 337] width 195 height 25
radio input "true"
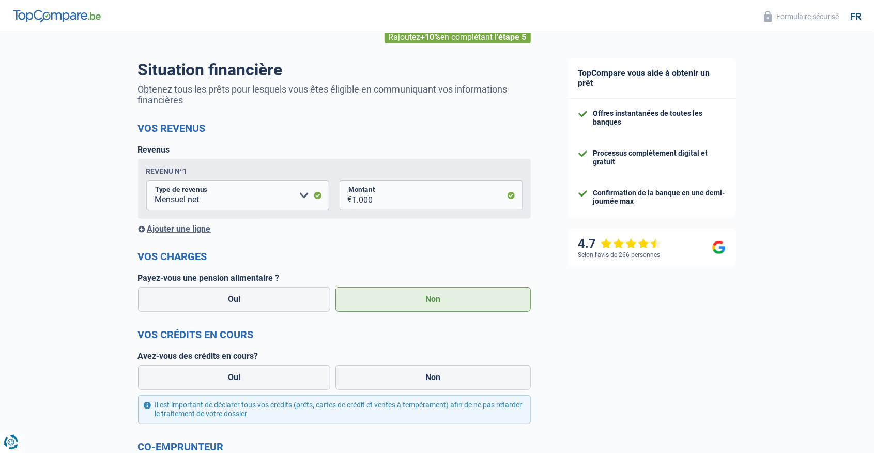
scroll to position [71, 0]
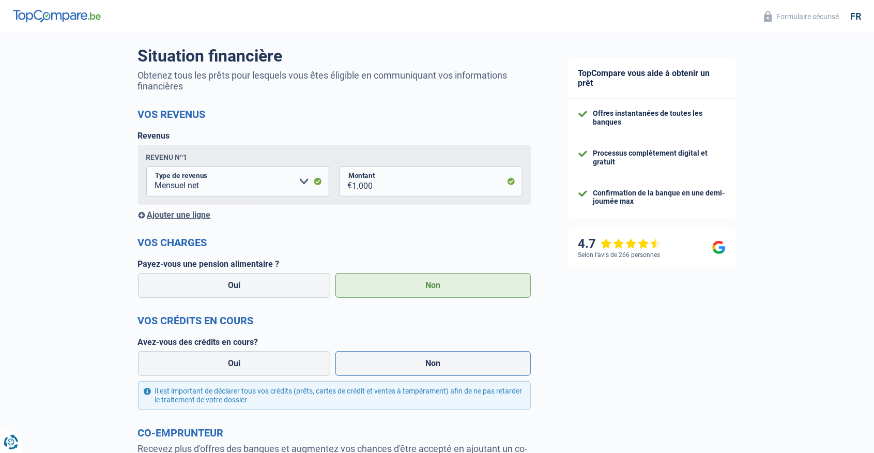
click at [454, 363] on label "Non" at bounding box center [433, 363] width 195 height 25
click at [454, 363] on input "Non" at bounding box center [433, 363] width 195 height 25
radio input "true"
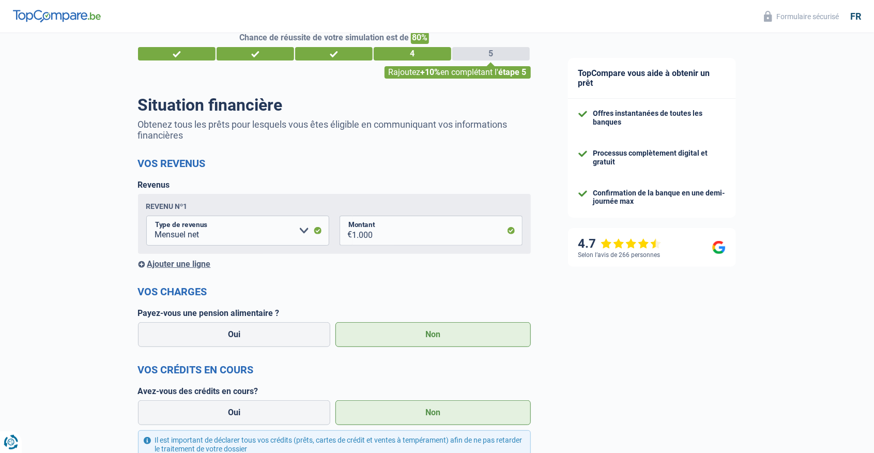
scroll to position [15, 0]
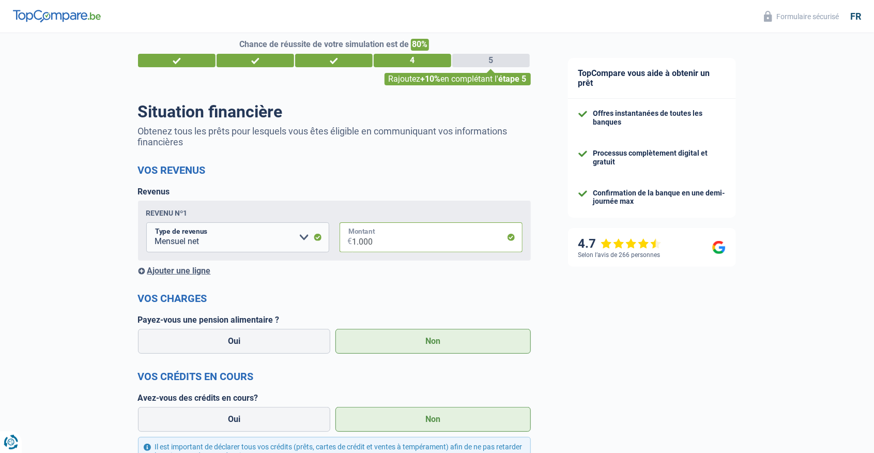
click at [460, 245] on input "1.000" at bounding box center [438, 237] width 170 height 30
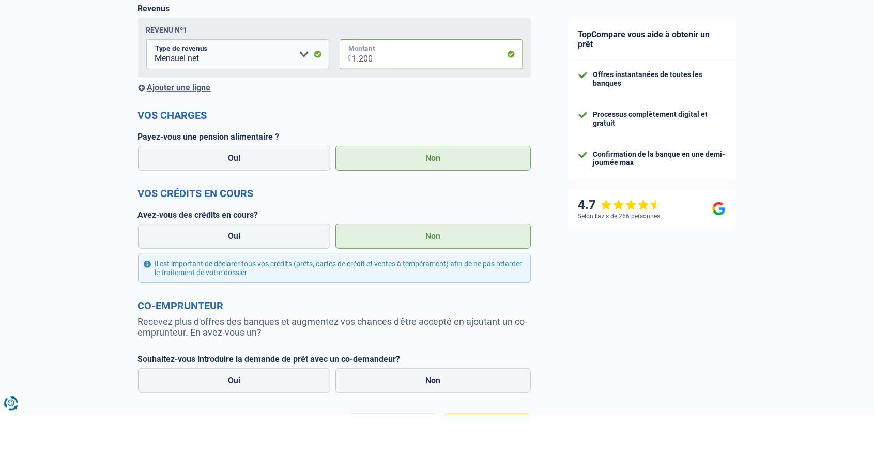
scroll to position [159, 0]
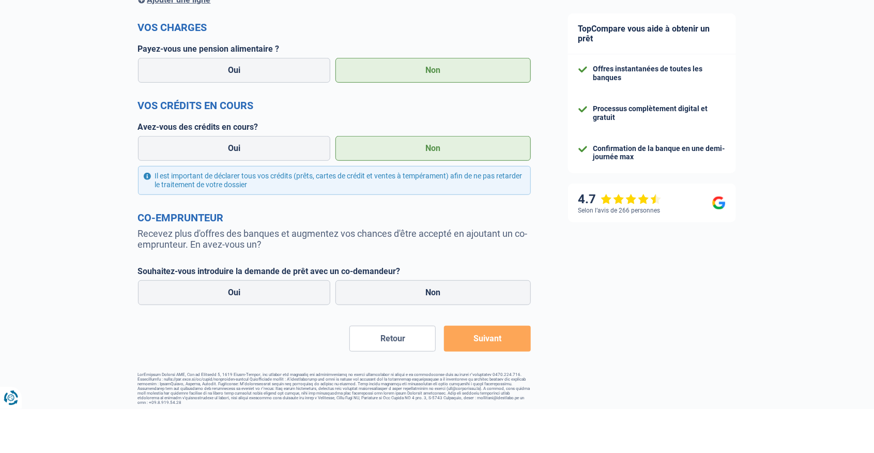
type input "1.200"
click at [480, 329] on label "Non" at bounding box center [433, 337] width 195 height 25
click at [480, 329] on input "Non" at bounding box center [433, 337] width 195 height 25
radio input "true"
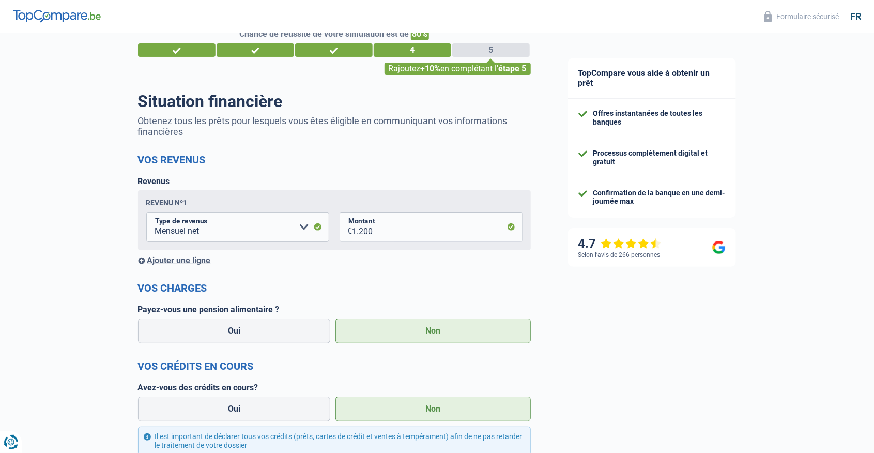
scroll to position [0, 0]
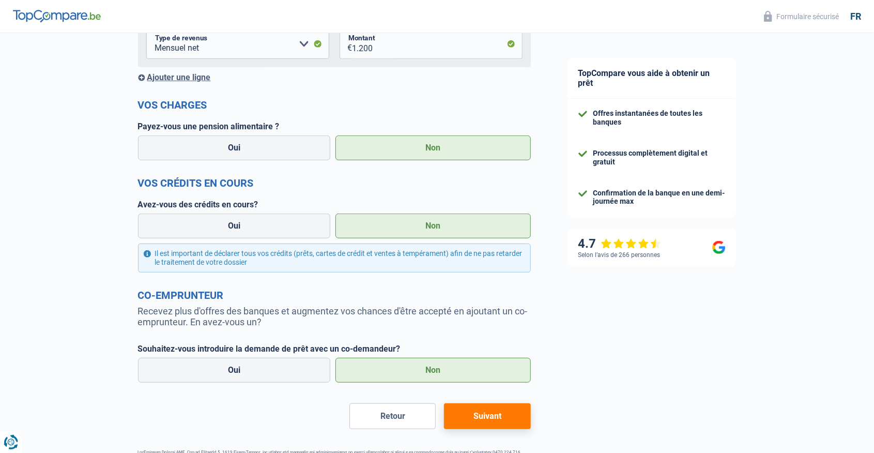
click at [496, 417] on button "Suivant" at bounding box center [487, 416] width 86 height 26
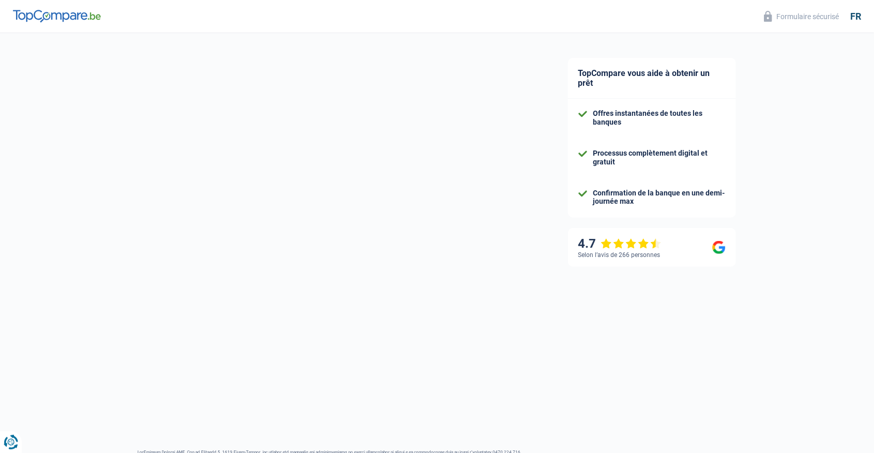
select select "48"
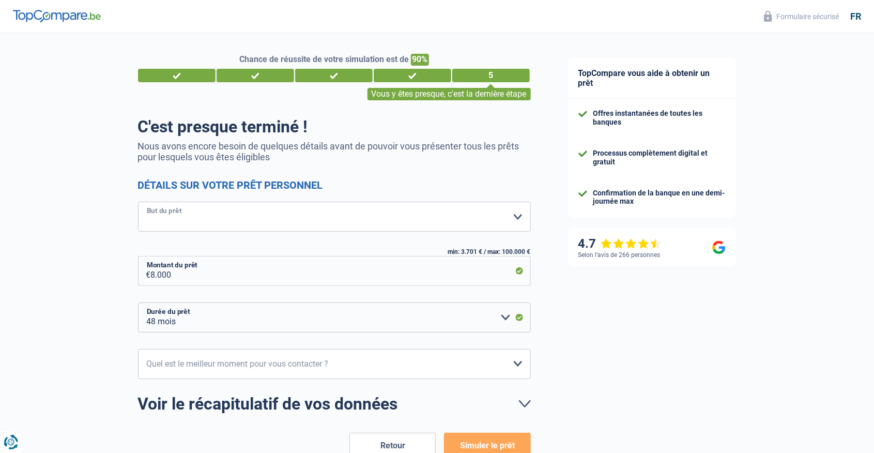
click at [500, 220] on select "Confort maison: meubles, textile, peinture, électroménager, outillage non-profe…" at bounding box center [334, 217] width 393 height 30
select select "other"
click at [138, 202] on select "Confort maison: meubles, textile, peinture, électroménager, outillage non-profe…" at bounding box center [334, 217] width 393 height 30
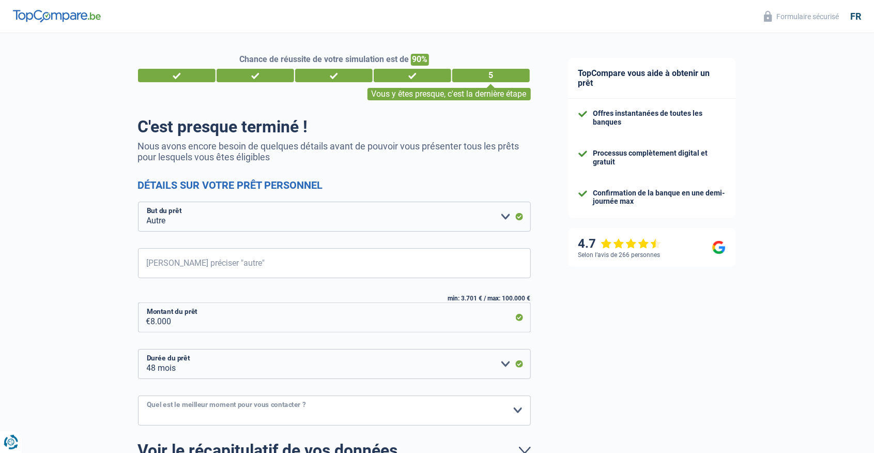
click at [373, 407] on select "10h-12h 12h-14h 14h-16h 16h-18h Veuillez sélectionner une option" at bounding box center [334, 410] width 393 height 30
click at [391, 414] on select "10h-12h 12h-14h 14h-16h 16h-18h Veuillez sélectionner une option" at bounding box center [334, 410] width 393 height 30
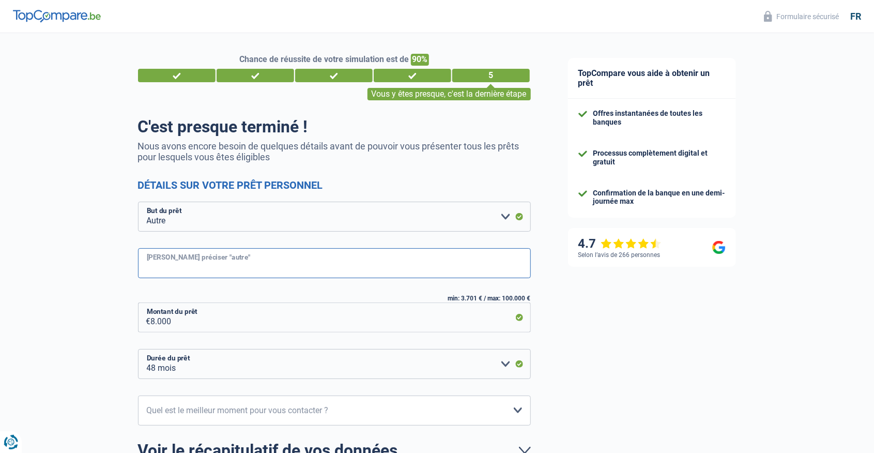
click at [472, 267] on input "Veuillez préciser "autre"" at bounding box center [334, 263] width 393 height 30
type input "FRAIS PROFESSIONEL"
click at [161, 218] on select "Confort maison: meubles, textile, peinture, électroménager, outillage non-profe…" at bounding box center [334, 217] width 393 height 30
click at [75, 251] on div "Chance de réussite de votre simulation est de 90% 1 2 3 4 5 Vous y êtes presque…" at bounding box center [275, 296] width 550 height 534
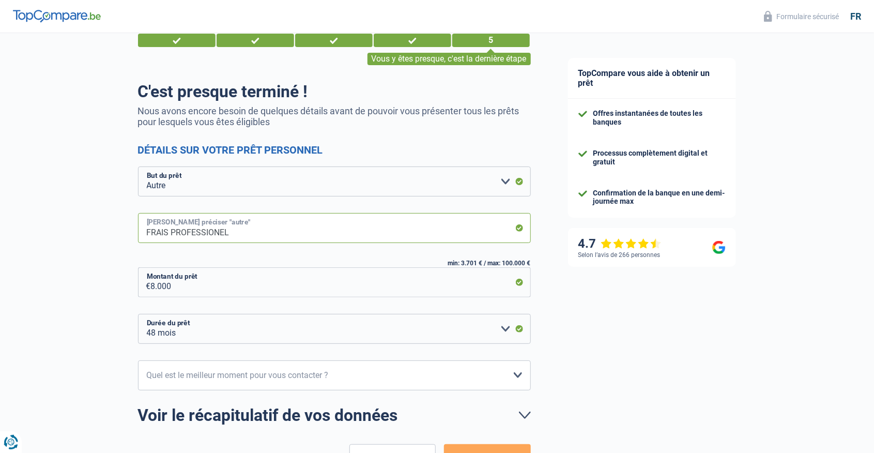
click at [190, 236] on input "FRAIS PROFESSIONEL" at bounding box center [334, 228] width 393 height 30
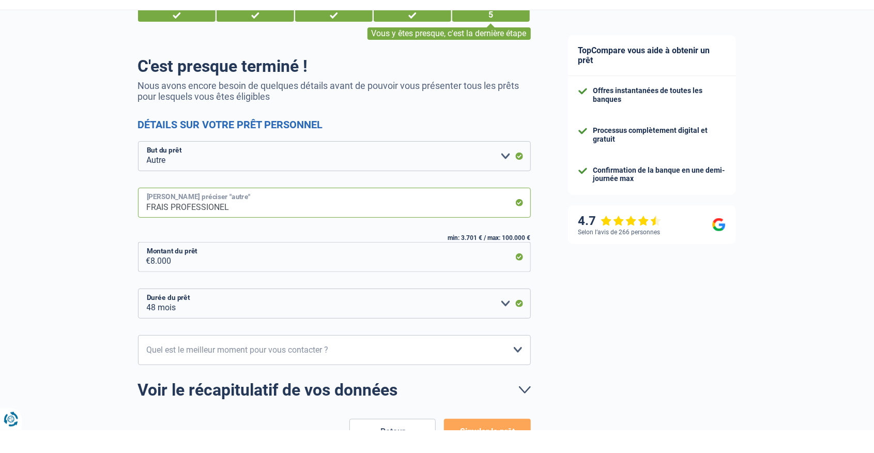
scroll to position [43, 0]
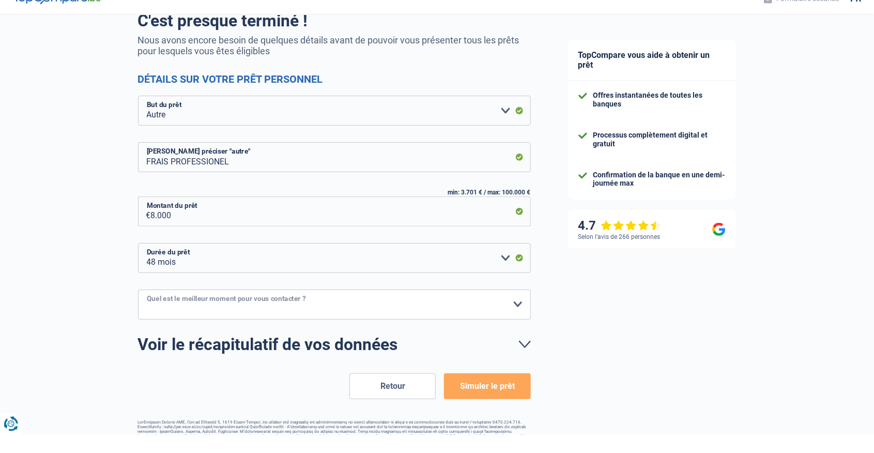
click at [167, 327] on select "10h-12h 12h-14h 14h-16h 16h-18h Veuillez sélectionner une option" at bounding box center [334, 323] width 393 height 30
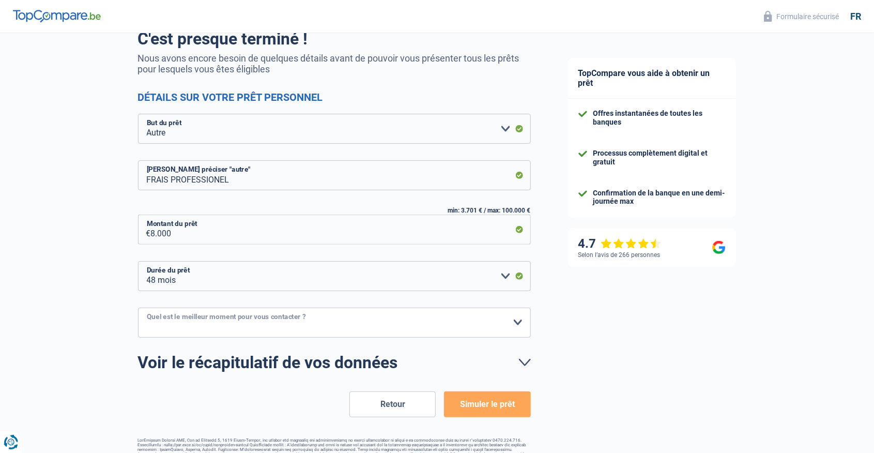
select select "10-12"
click at [138, 308] on select "10h-12h 12h-14h 14h-16h 16h-18h Veuillez sélectionner une option" at bounding box center [334, 323] width 393 height 30
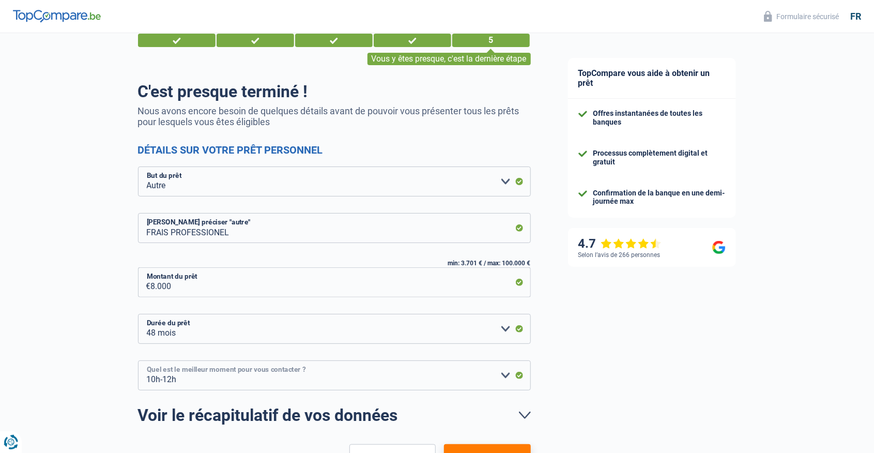
scroll to position [77, 0]
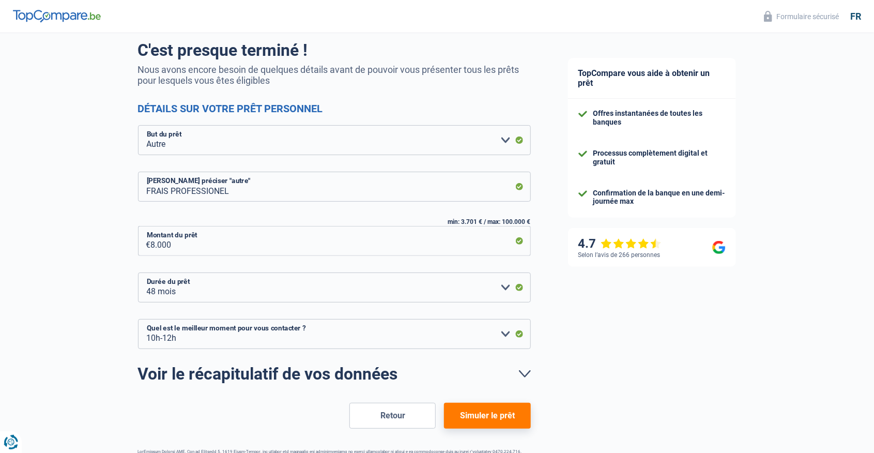
click at [475, 420] on button "Simuler le prêt" at bounding box center [487, 416] width 86 height 26
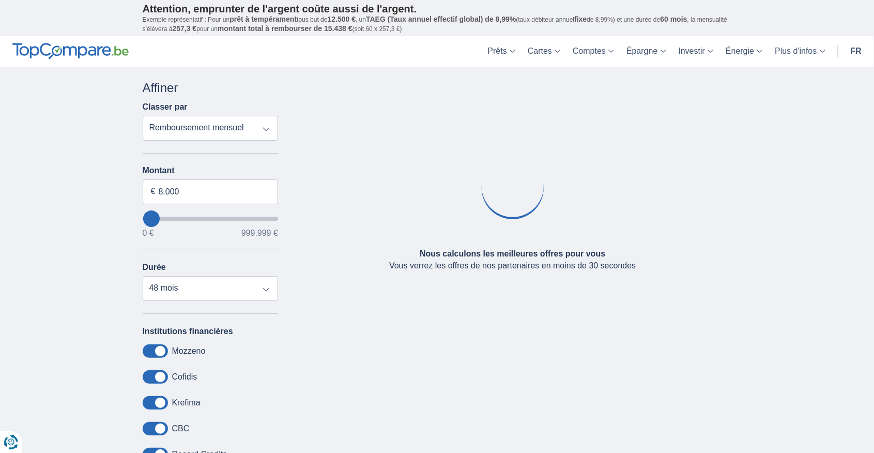
type input "5.000"
select select "36"
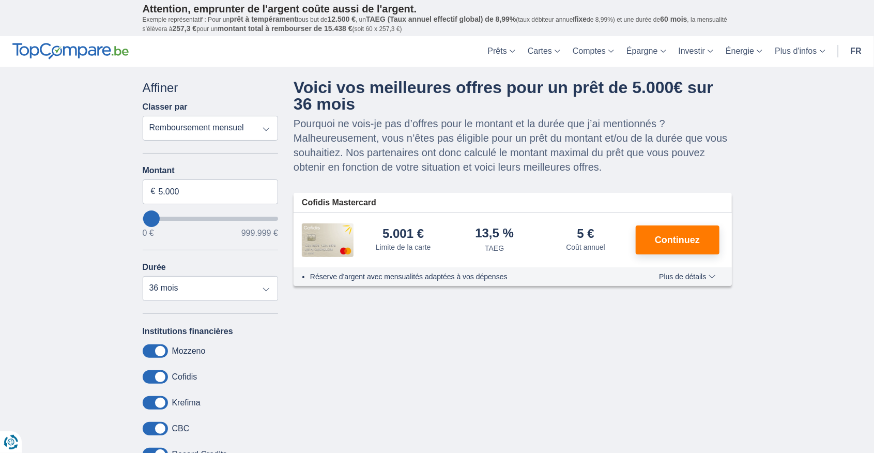
click at [705, 290] on div "Annuler Filtres Affiner Classer par Remboursement total TAEG Remboursement mens…" at bounding box center [437, 293] width 605 height 428
click at [712, 280] on button "Plus de détails Moins de détails" at bounding box center [687, 276] width 72 height 8
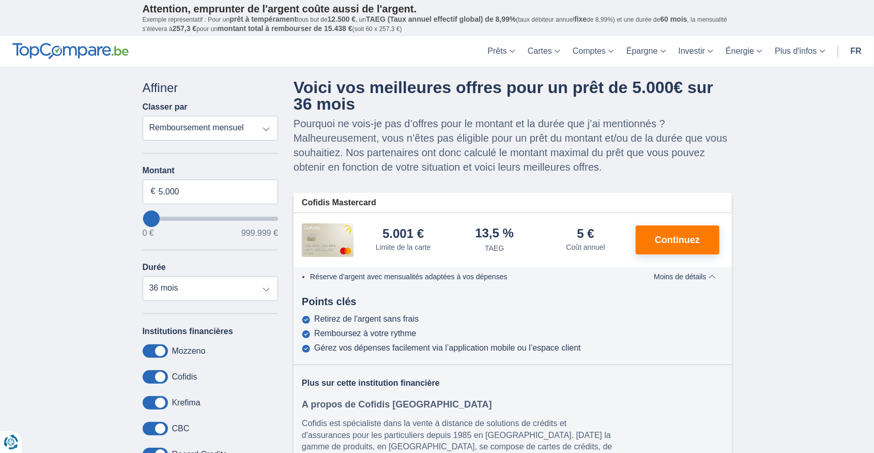
click at [210, 293] on select "12 mois 18 mois 24 mois 30 mois 36 mois" at bounding box center [211, 288] width 136 height 25
click at [185, 204] on input "5.000" at bounding box center [211, 191] width 136 height 25
type input "5"
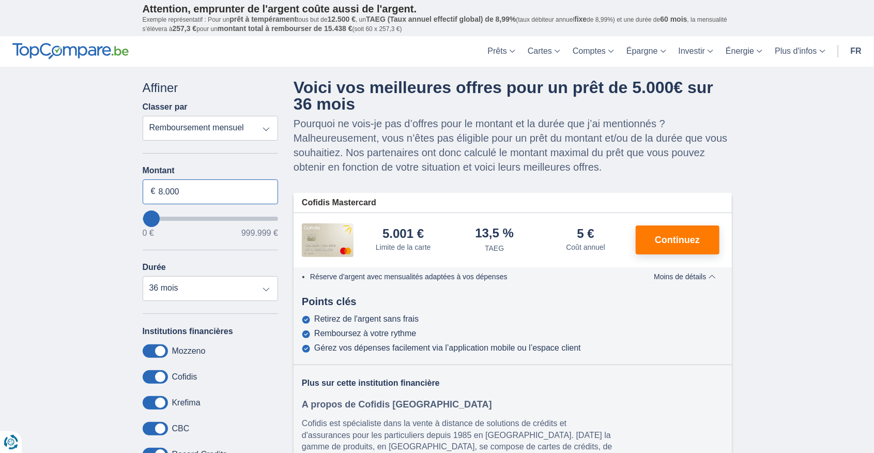
type input "8.000"
select select "48"
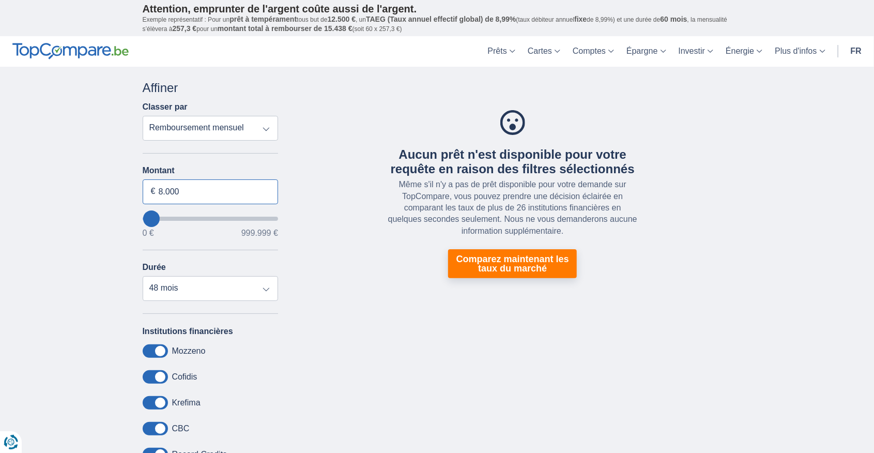
click at [253, 195] on input "8.000" at bounding box center [211, 191] width 136 height 25
type input "8"
type input "10.000"
click at [747, 336] on div "× widget.non-eligible-application.title widget.non-eligible-application.text no…" at bounding box center [437, 299] width 874 height 465
type input "10000"
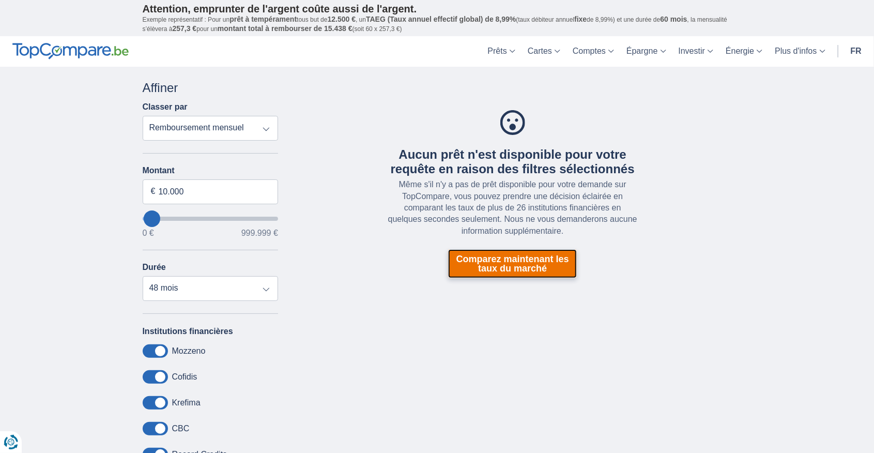
click at [537, 263] on link "Comparez maintenant les taux du marché" at bounding box center [512, 263] width 129 height 29
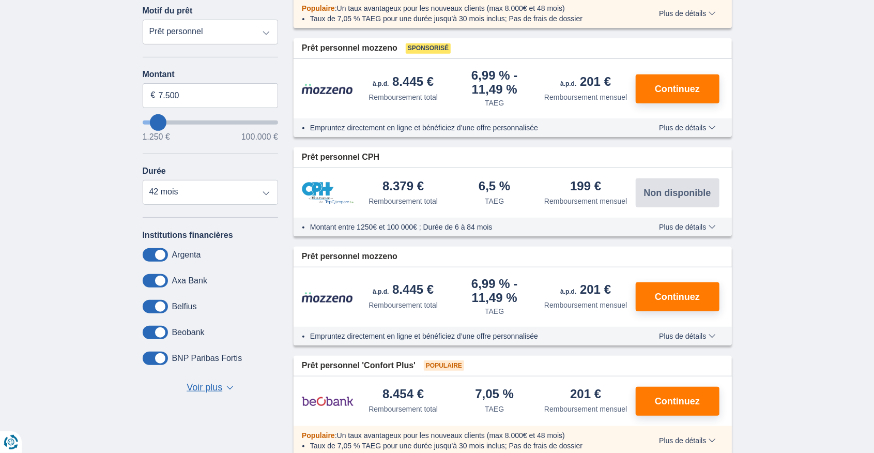
scroll to position [220, 0]
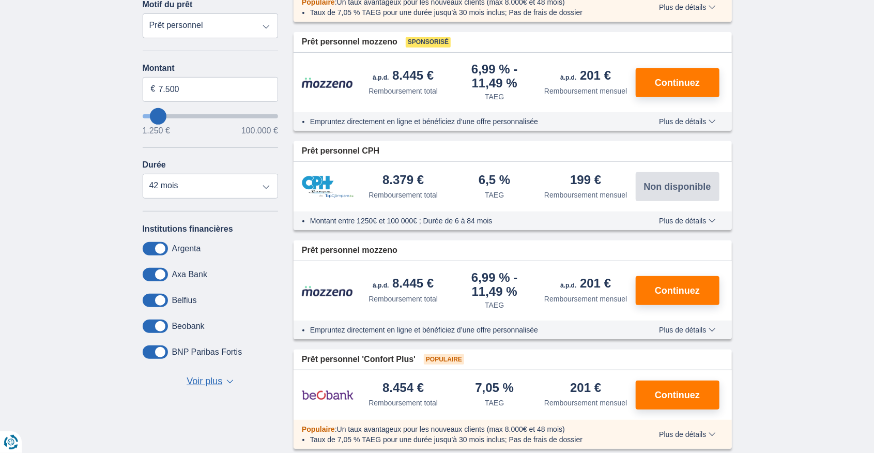
click at [220, 381] on span "Voir plus" at bounding box center [205, 381] width 36 height 13
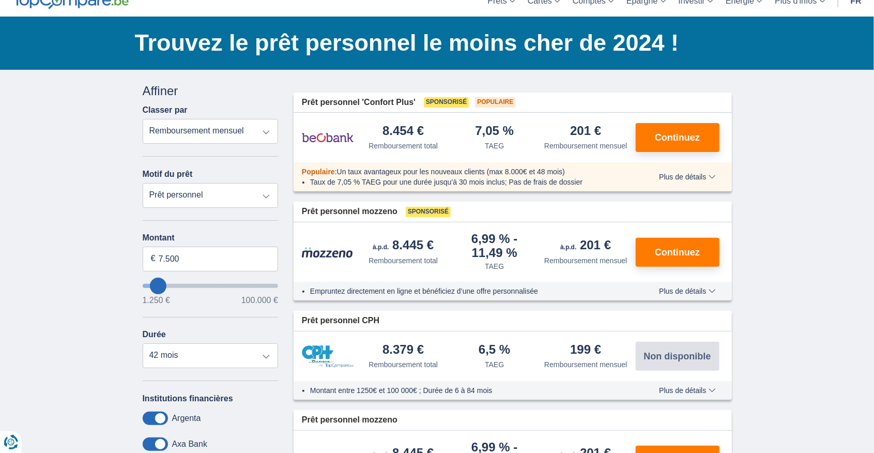
scroll to position [0, 0]
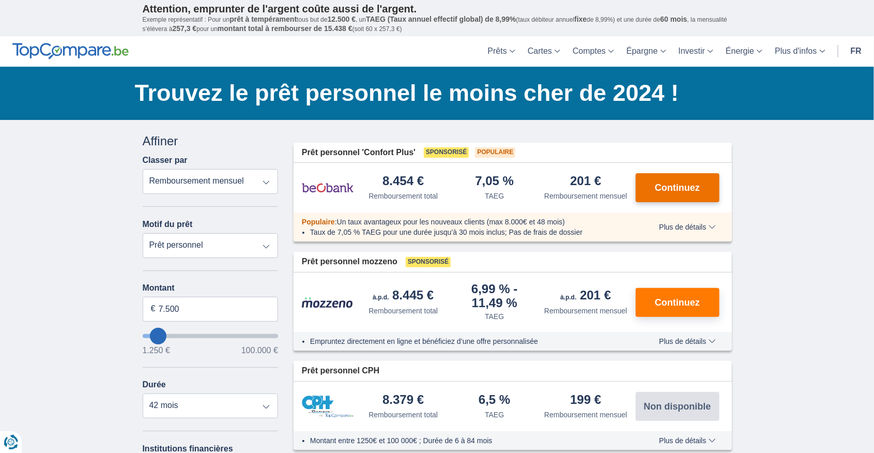
click at [686, 186] on span "Continuez" at bounding box center [677, 187] width 45 height 9
